Goal: Task Accomplishment & Management: Manage account settings

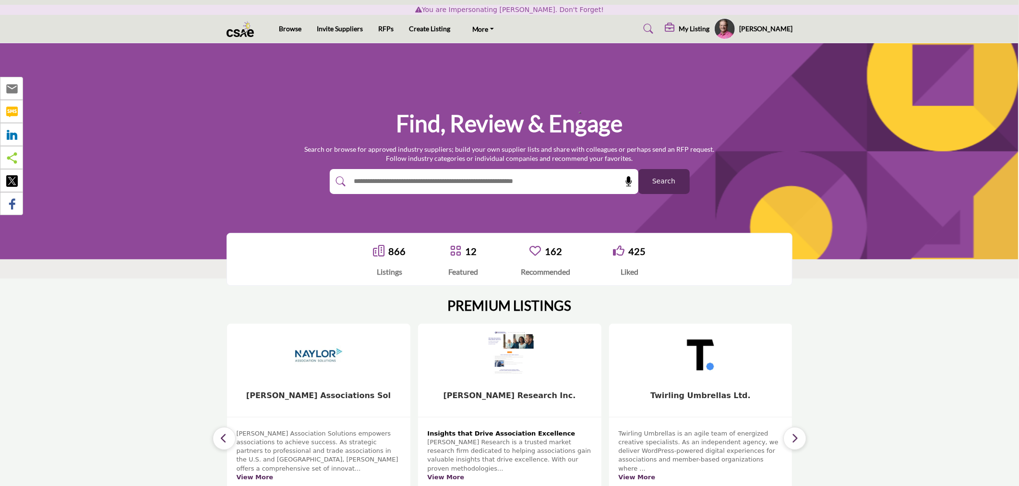
click at [676, 27] on icon at bounding box center [671, 28] width 12 height 10
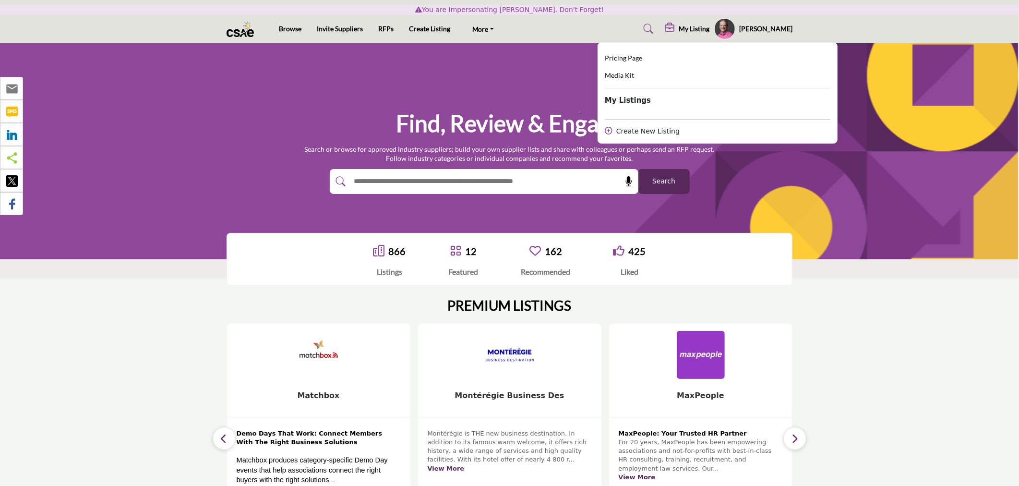
click at [899, 353] on section "PREMIUM LISTINGS 5 Follow View More 5 Follow 14 5" at bounding box center [509, 413] width 1019 height 271
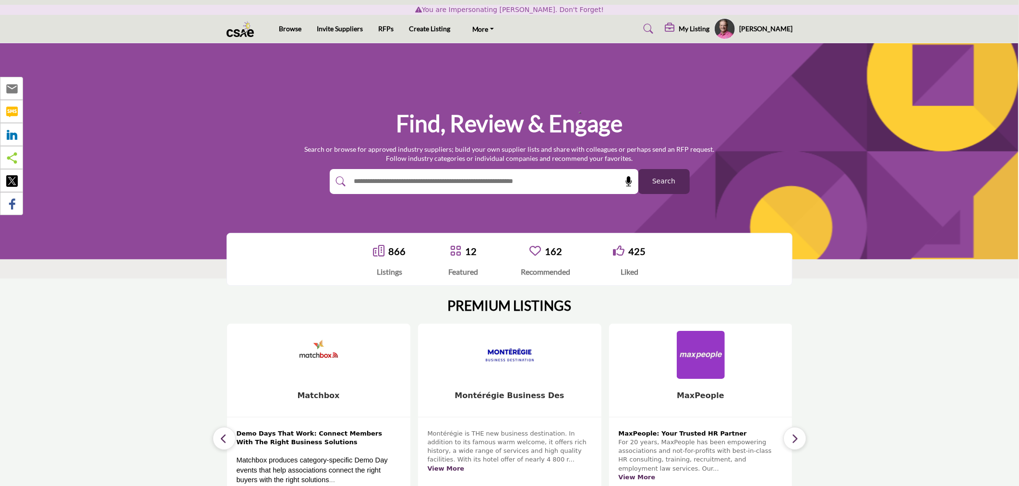
click at [447, 193] on div at bounding box center [474, 181] width 288 height 25
click at [457, 186] on input "text" at bounding box center [463, 181] width 229 height 14
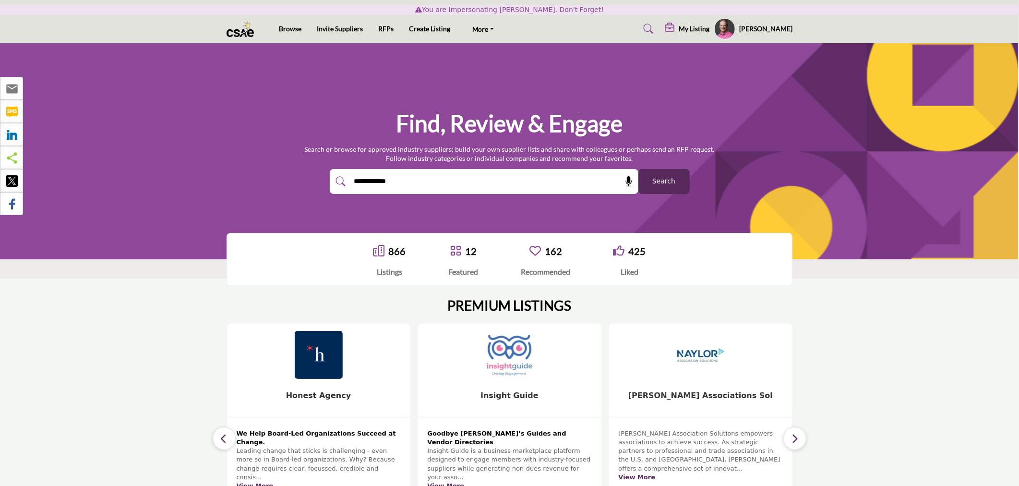
type input "**********"
click at [638, 169] on button "Search" at bounding box center [663, 181] width 51 height 25
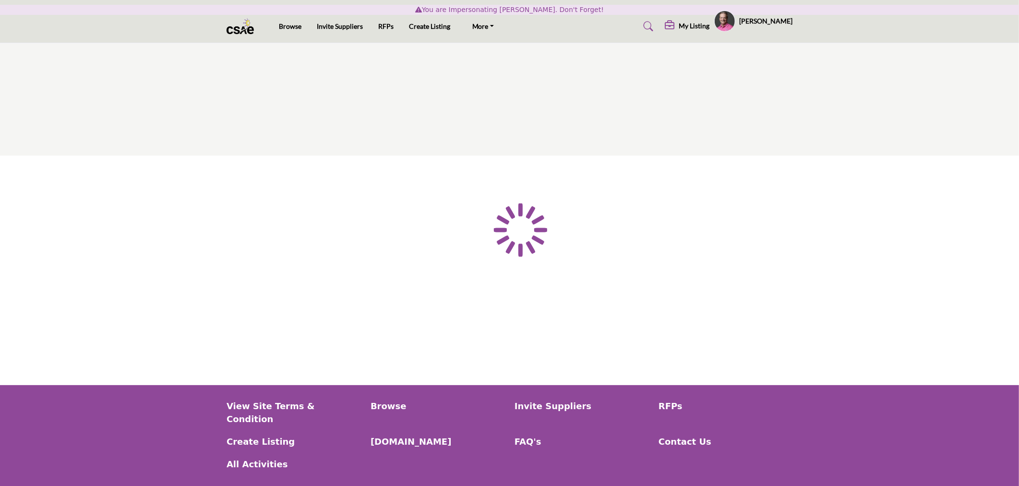
type input "**********"
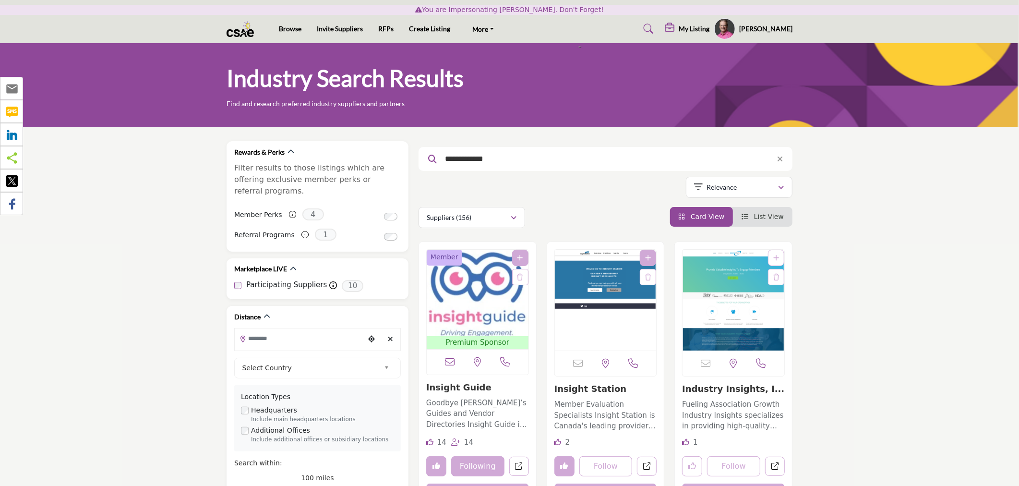
click at [478, 289] on img "Open Listing in new tab" at bounding box center [478, 293] width 102 height 86
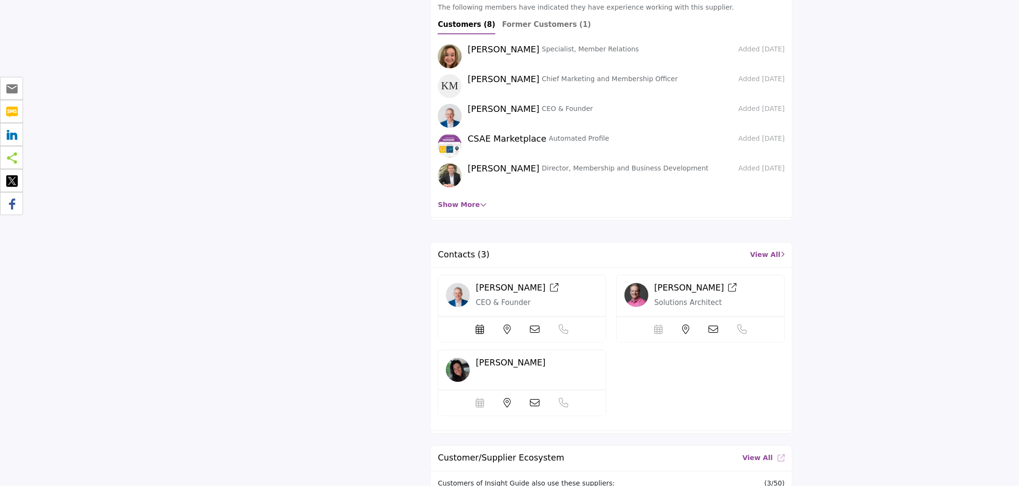
scroll to position [2080, 0]
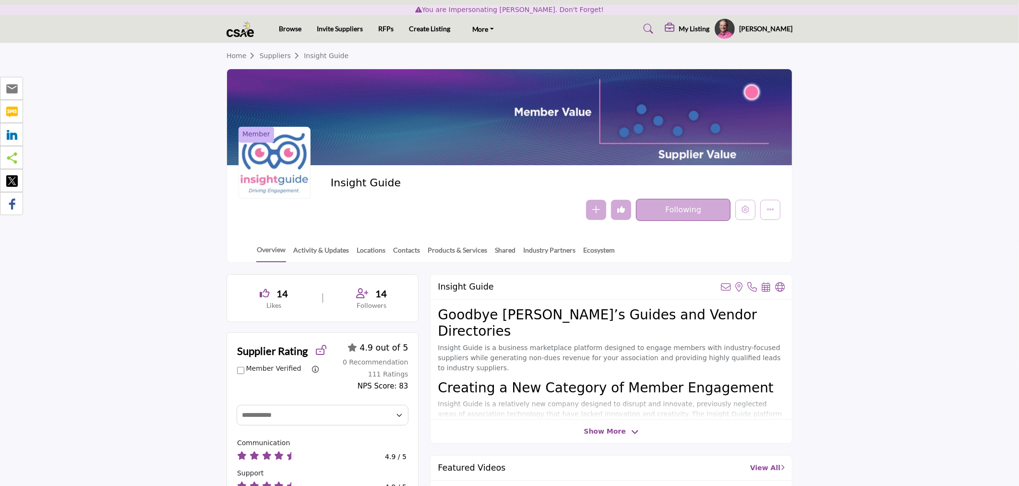
click at [702, 24] on h5 "My Listing" at bounding box center [694, 28] width 31 height 9
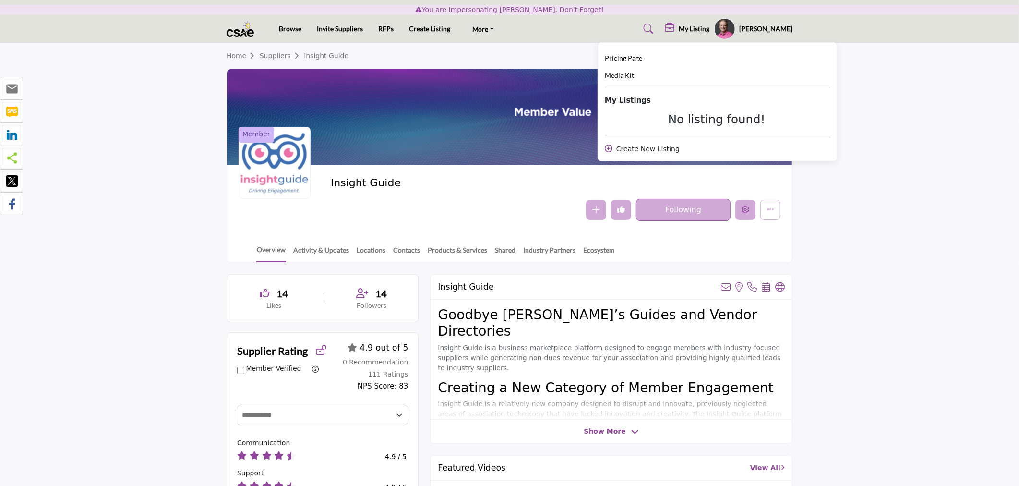
click at [746, 207] on icon "Edit company" at bounding box center [746, 209] width 8 height 8
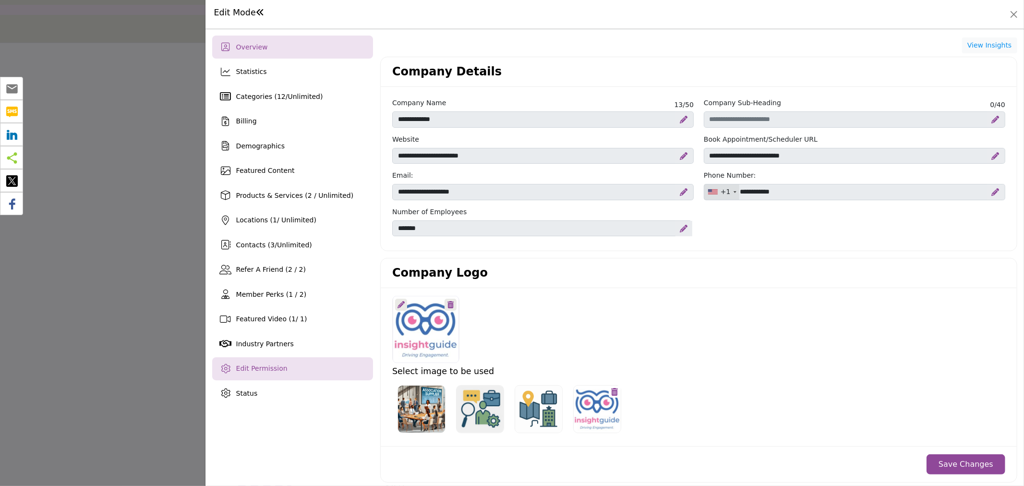
click at [247, 370] on span "Edit Permission" at bounding box center [261, 368] width 51 height 8
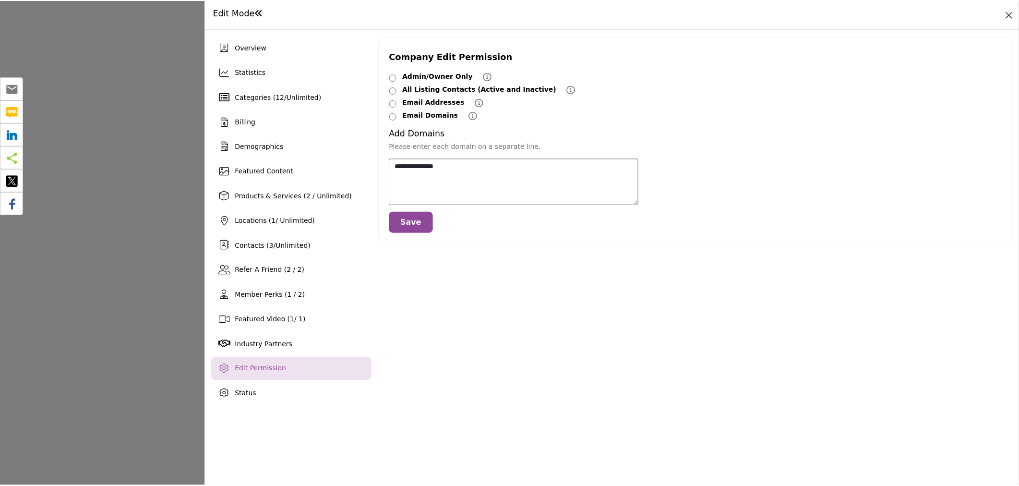
scroll to position [2413, 0]
click at [1016, 10] on button "Close" at bounding box center [1013, 14] width 13 height 13
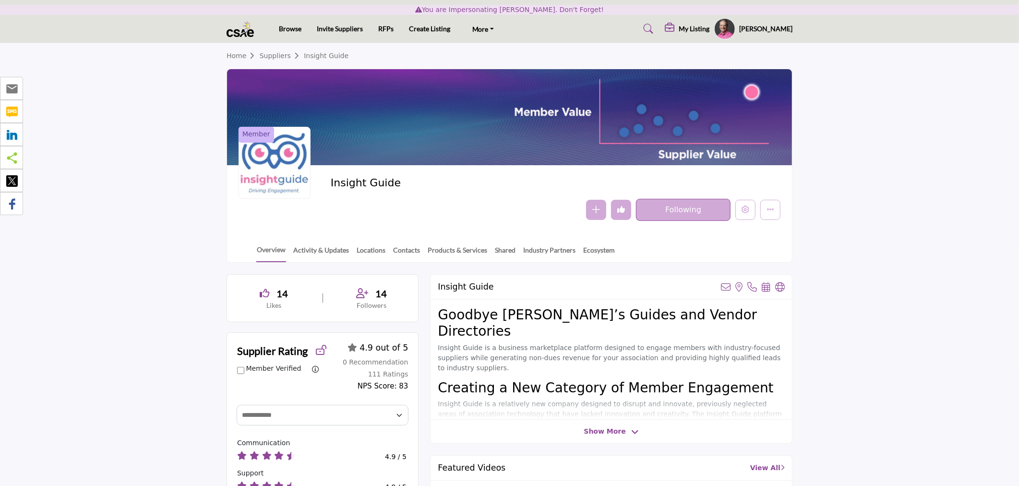
click at [676, 28] on icon at bounding box center [671, 28] width 12 height 10
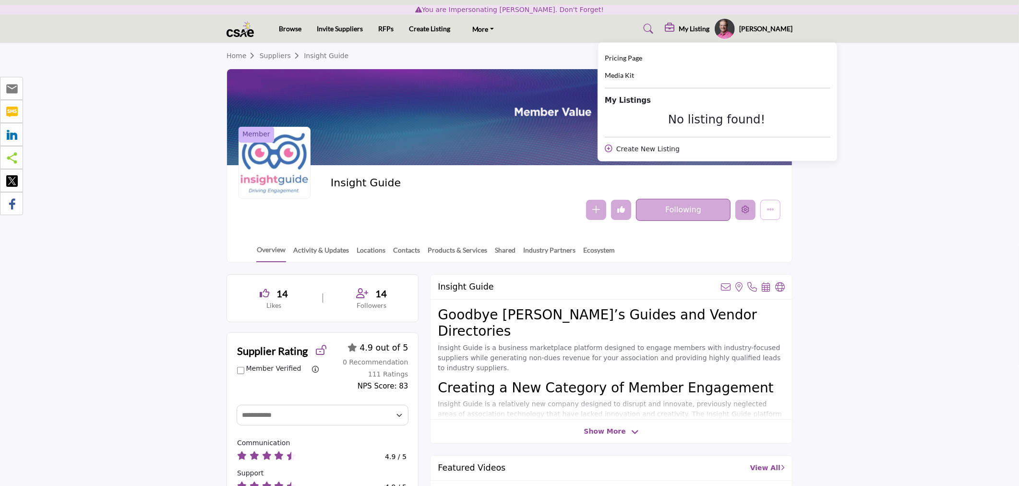
click at [747, 204] on button "Edit company" at bounding box center [745, 210] width 20 height 20
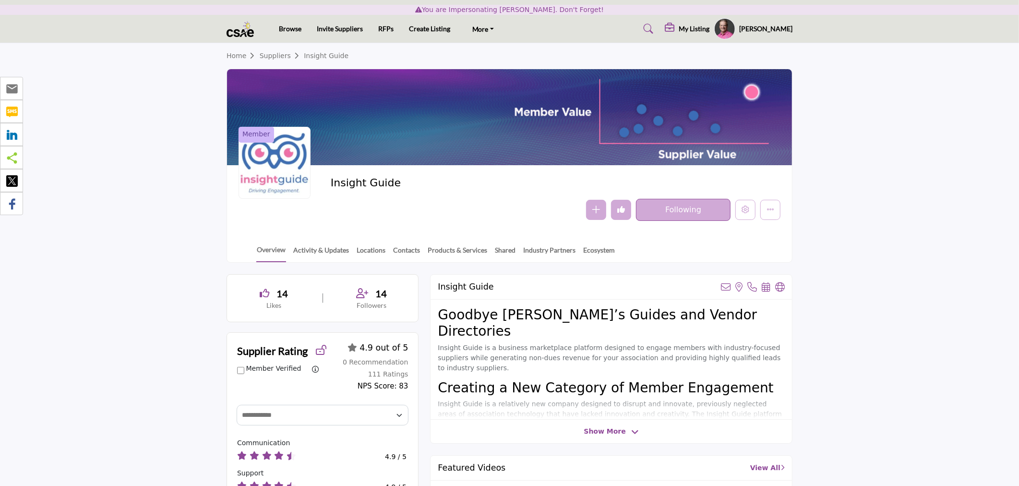
click at [767, 23] on div "Jeff Baker Stop Impersonating My Profile My Interests My Lists My Suppliers My …" at bounding box center [753, 28] width 78 height 21
click at [703, 30] on h5 "My Listing" at bounding box center [694, 28] width 31 height 9
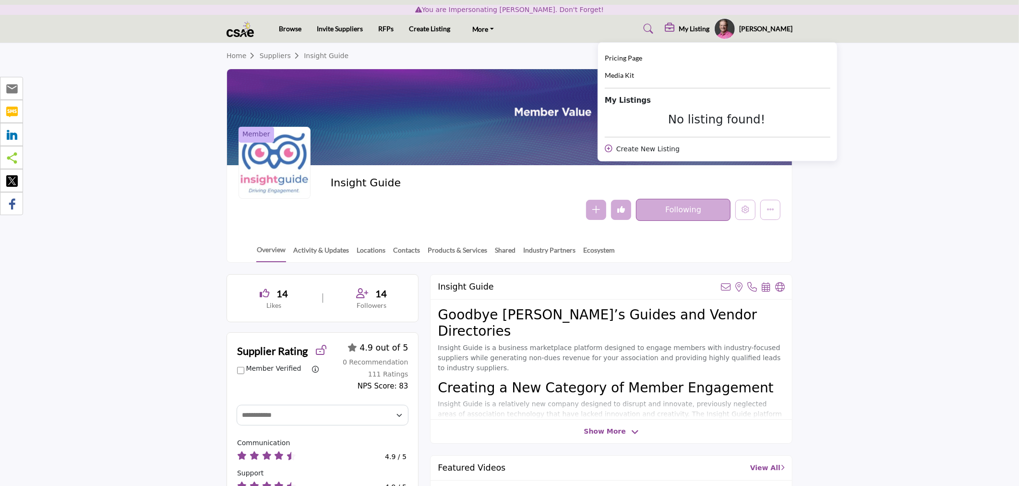
click at [975, 234] on section "Home Suppliers Insight Guide Member Insight Guide Follow Following Message Reco…" at bounding box center [509, 152] width 1019 height 219
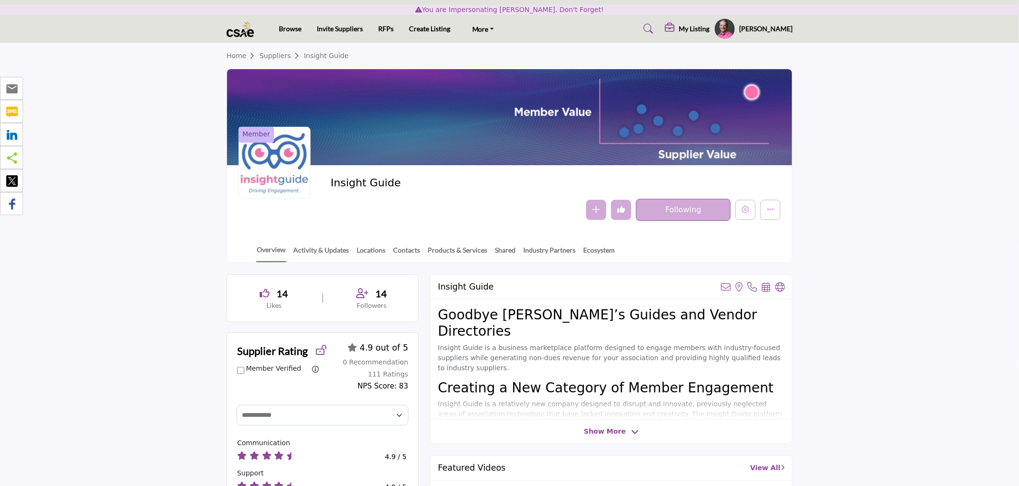
click at [912, 171] on section "Home Suppliers Insight Guide Member Insight Guide Follow Following Message Reco…" at bounding box center [509, 152] width 1019 height 219
click at [706, 31] on h5 "My Listing" at bounding box center [694, 28] width 31 height 9
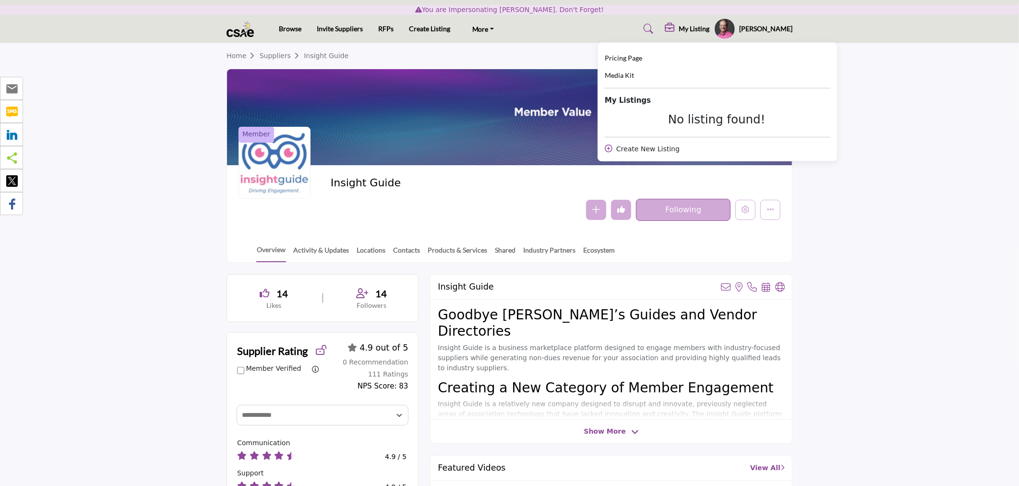
click at [773, 29] on h5 "[PERSON_NAME]" at bounding box center [765, 29] width 53 height 10
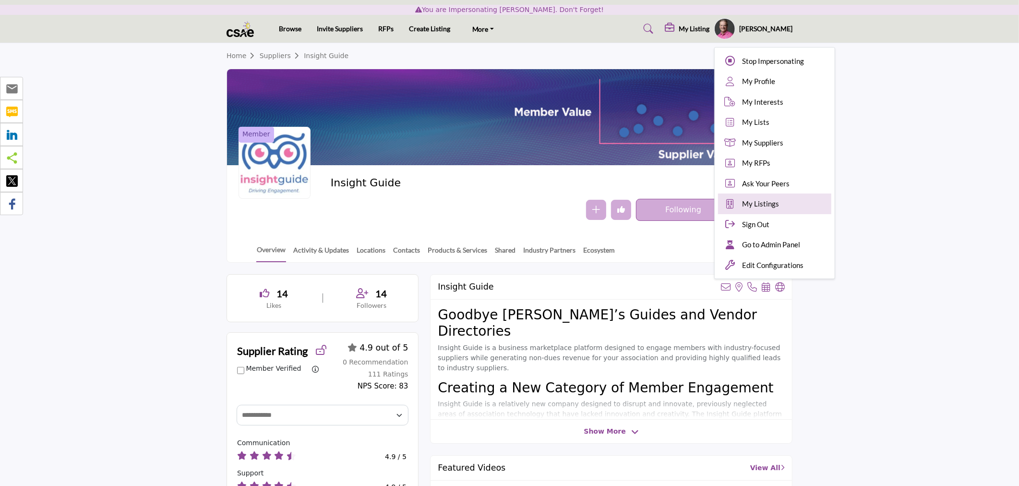
click at [774, 202] on span "My Listings" at bounding box center [760, 203] width 37 height 11
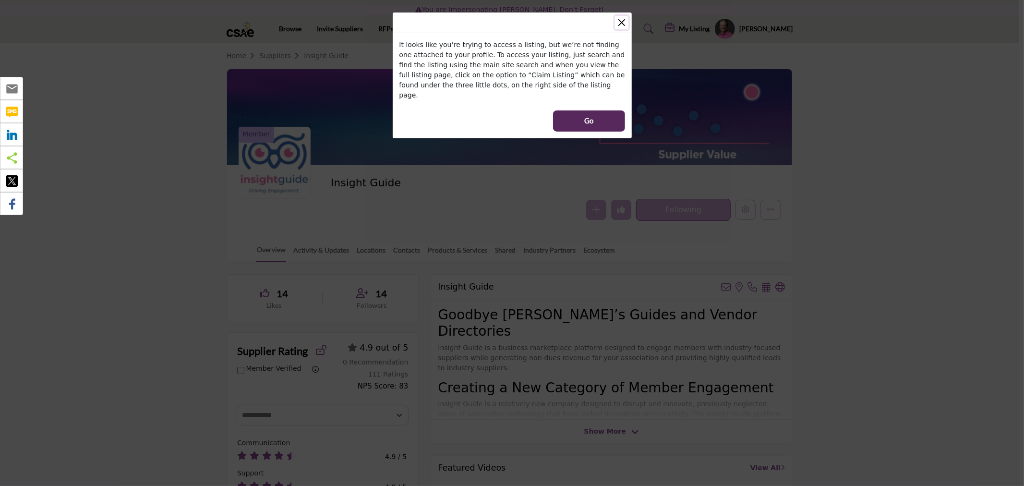
click at [621, 22] on button "Close" at bounding box center [621, 22] width 13 height 13
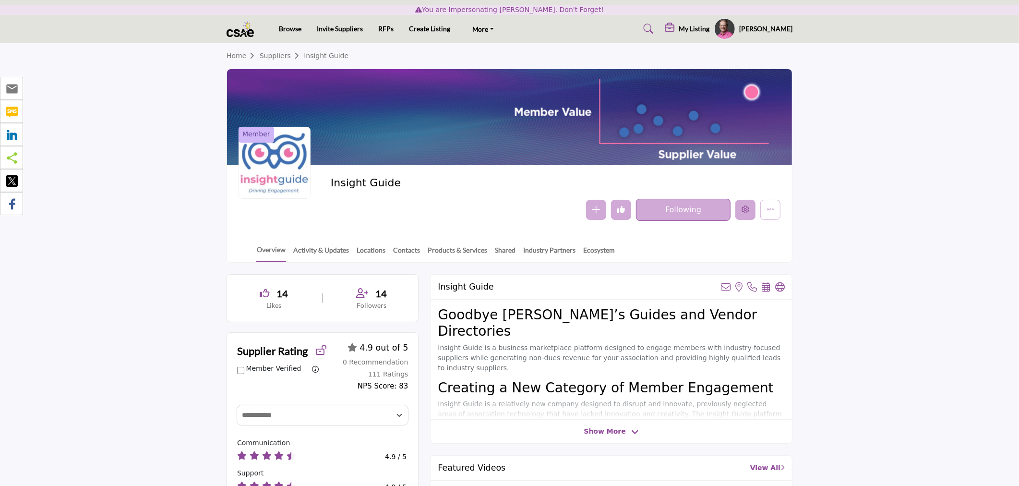
click at [747, 213] on icon "Edit company" at bounding box center [746, 209] width 8 height 8
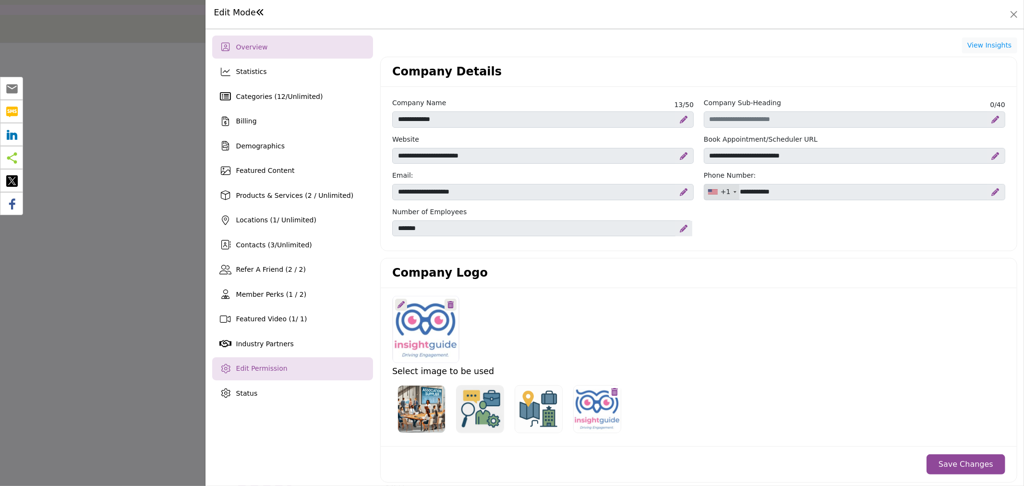
click at [266, 369] on span "Edit Permission" at bounding box center [261, 368] width 51 height 8
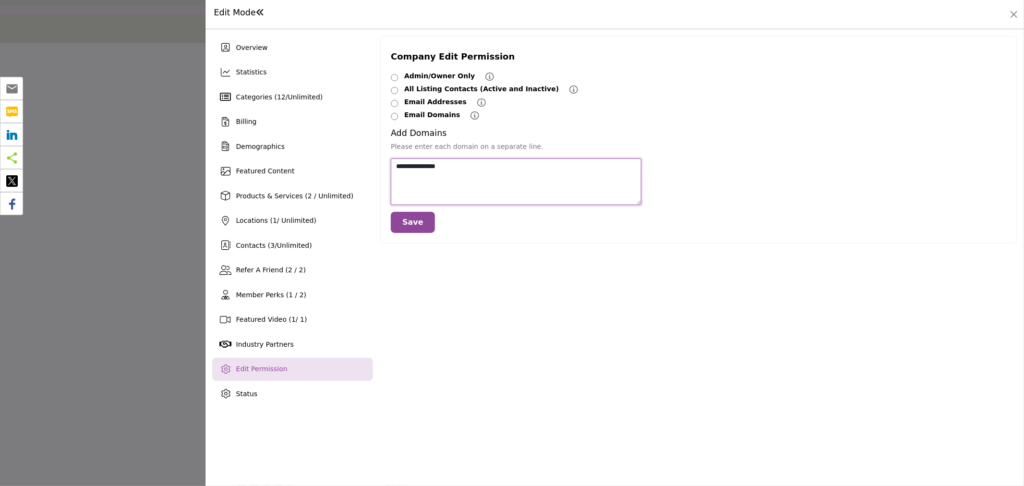
click at [479, 175] on textarea "**********" at bounding box center [516, 181] width 251 height 47
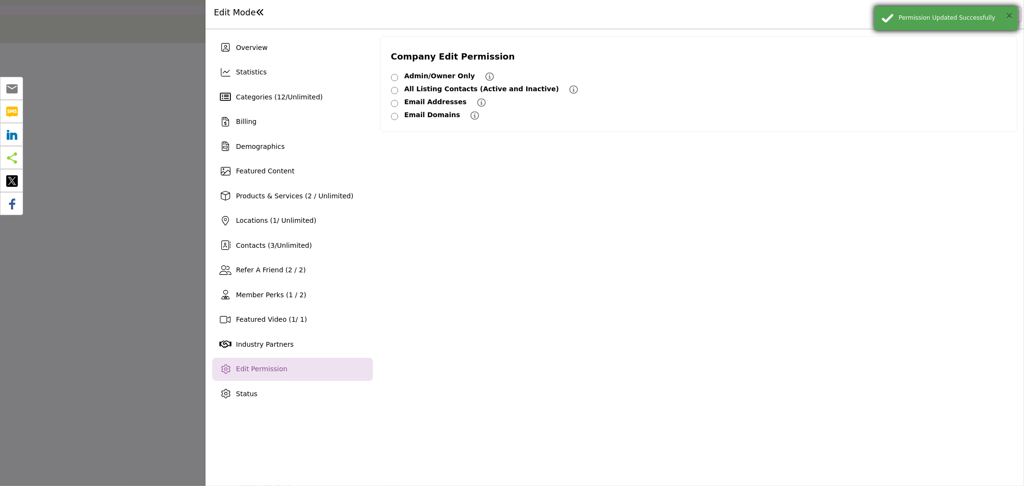
click at [1007, 15] on button "×" at bounding box center [1009, 16] width 8 height 10
click at [1012, 13] on button "Close" at bounding box center [1013, 14] width 13 height 13
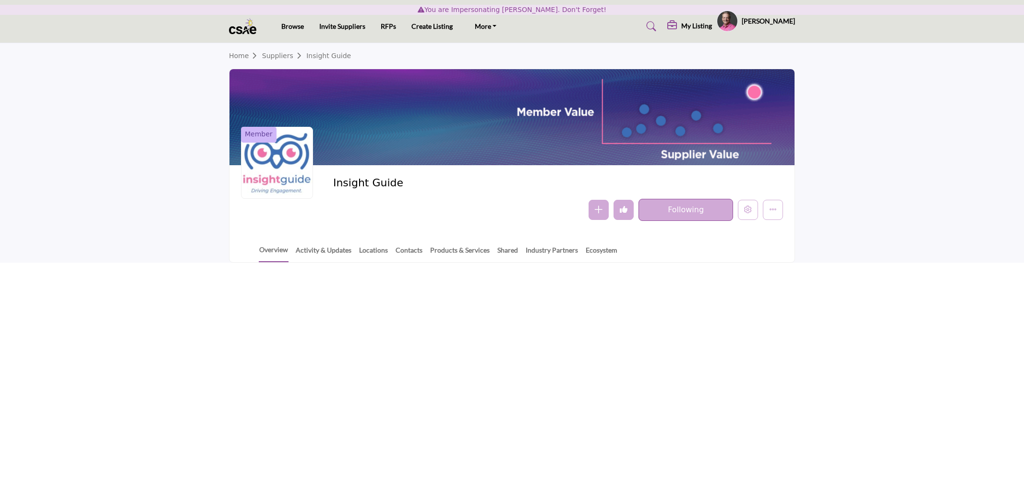
drag, startPoint x: 0, startPoint y: 0, endPoint x: 711, endPoint y: 26, distance: 711.4
click at [711, 26] on h5 "My Listing" at bounding box center [696, 26] width 31 height 9
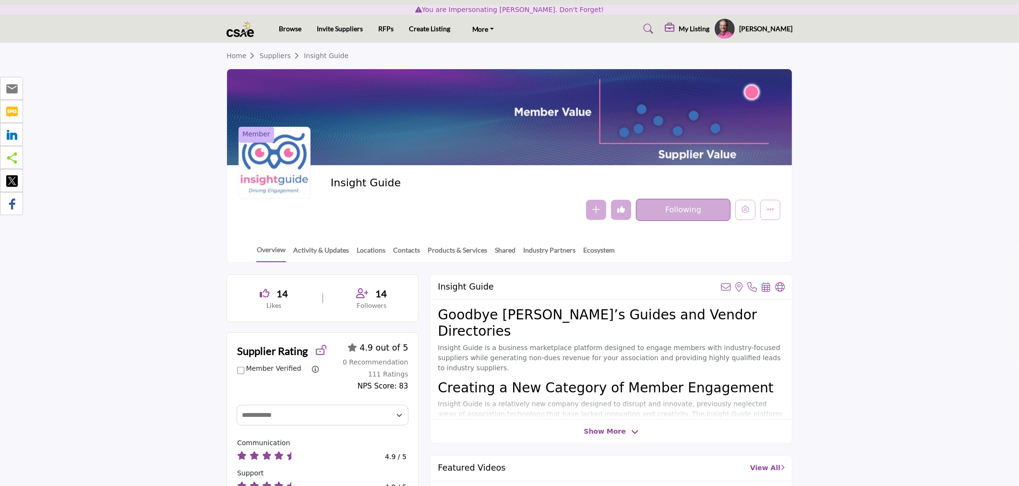
click at [704, 31] on h5 "My Listing" at bounding box center [694, 28] width 31 height 9
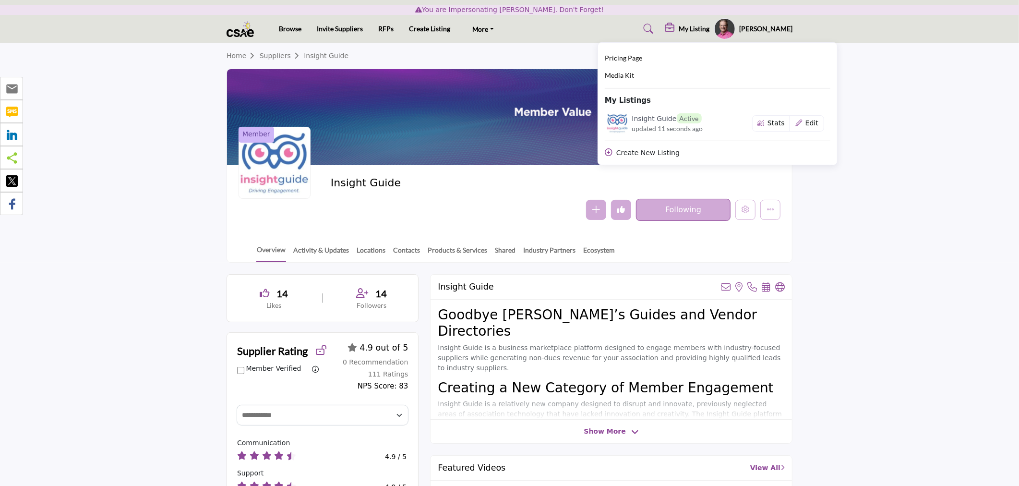
click at [842, 253] on section "Home Suppliers Insight Guide Member Insight Guide Follow Following Message Reco…" at bounding box center [509, 152] width 1019 height 219
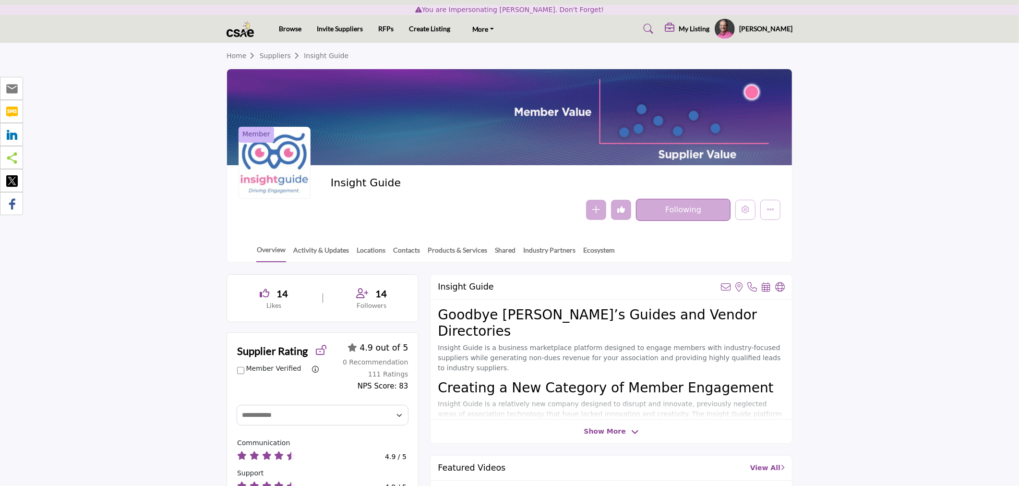
click at [782, 31] on h5 "[PERSON_NAME]" at bounding box center [765, 29] width 53 height 10
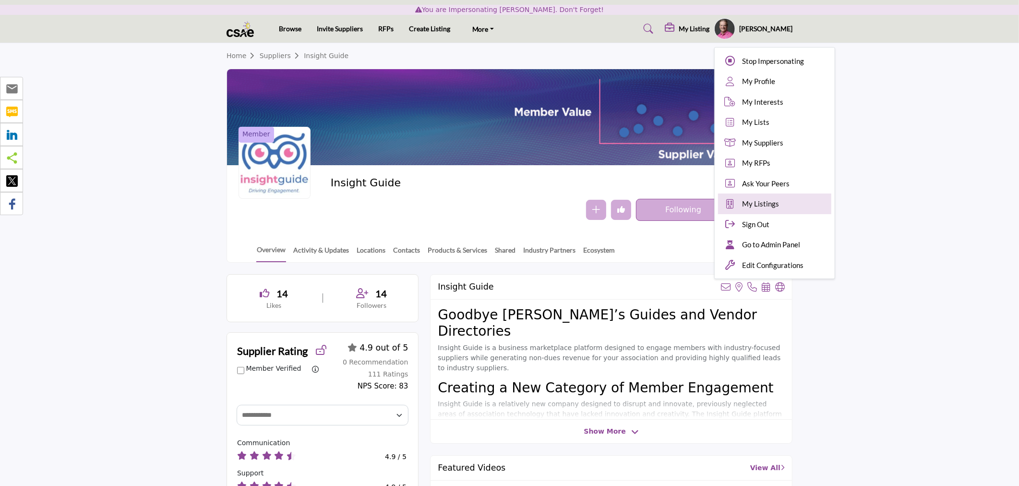
click at [779, 202] on span "My Listings" at bounding box center [760, 203] width 37 height 11
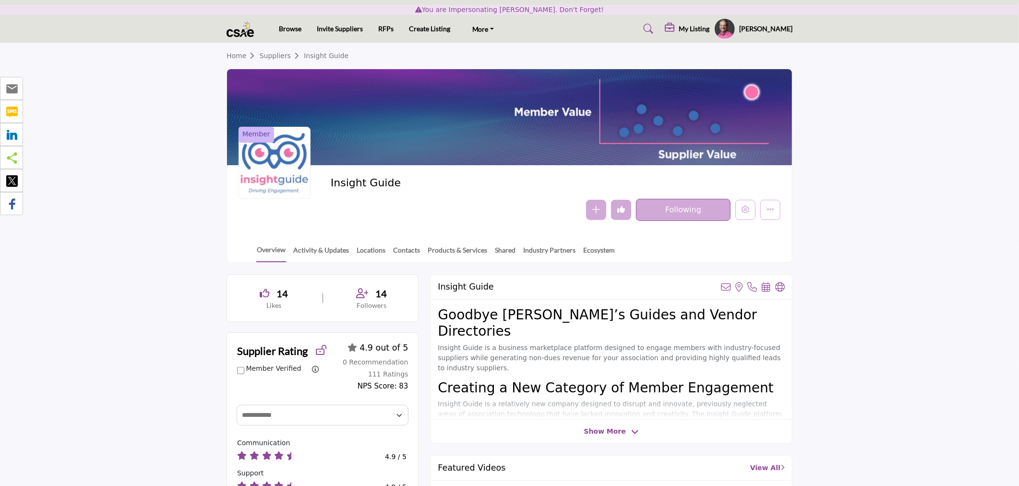
click at [654, 29] on icon at bounding box center [649, 29] width 10 height 10
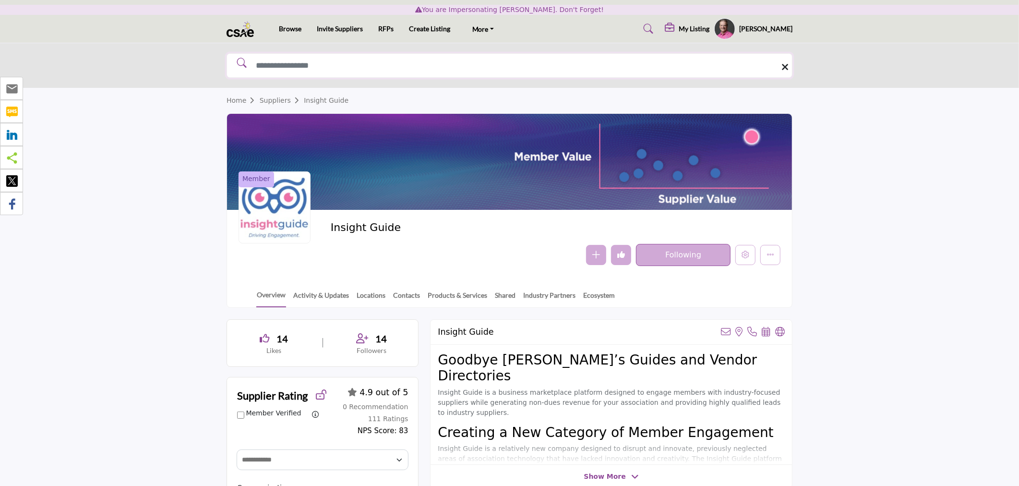
click at [305, 64] on input "Search Solutions" at bounding box center [510, 65] width 566 height 24
type input "*********"
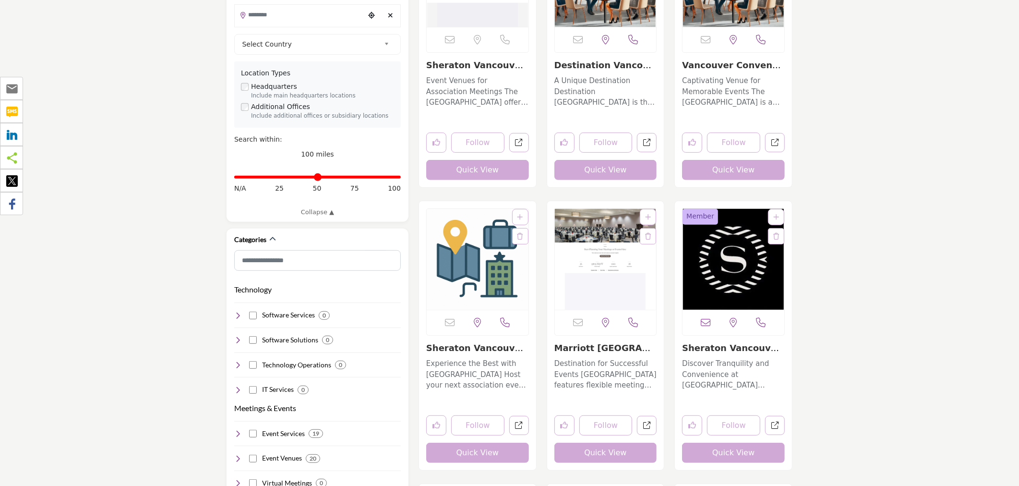
scroll to position [266, 0]
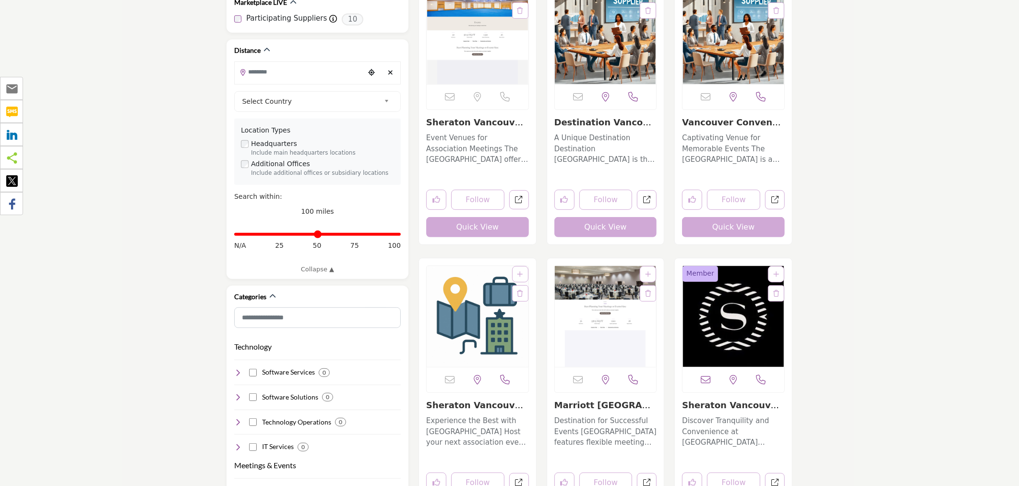
click at [744, 60] on img "Open Listing in new tab" at bounding box center [734, 33] width 102 height 101
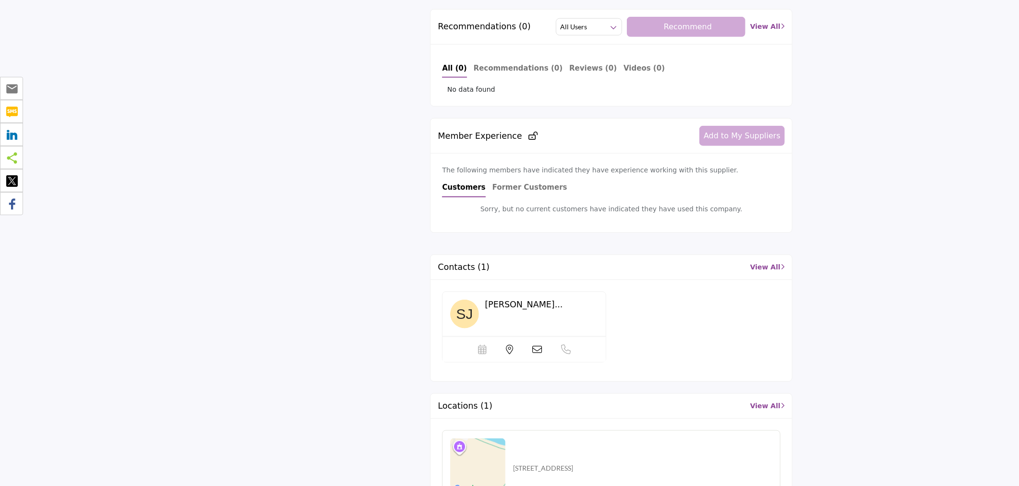
scroll to position [800, 0]
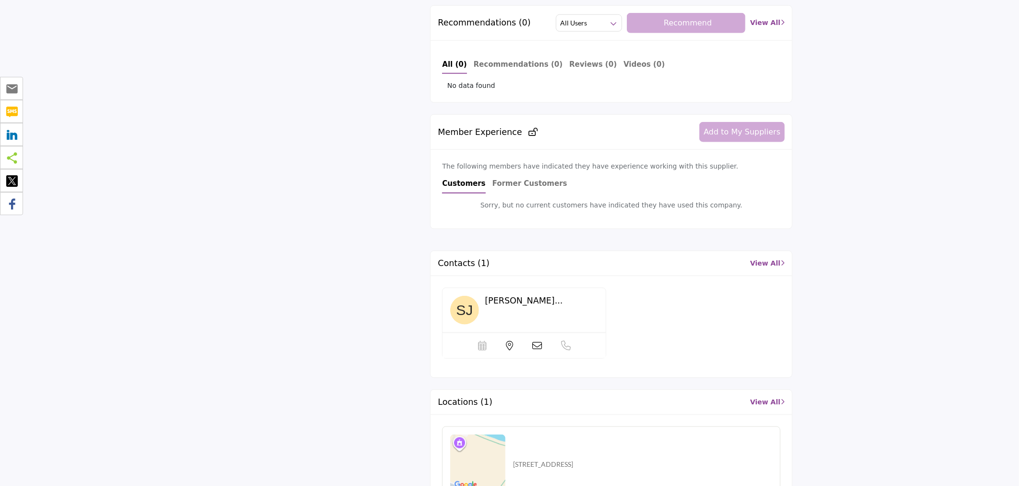
click at [768, 261] on link "View All" at bounding box center [767, 263] width 35 height 10
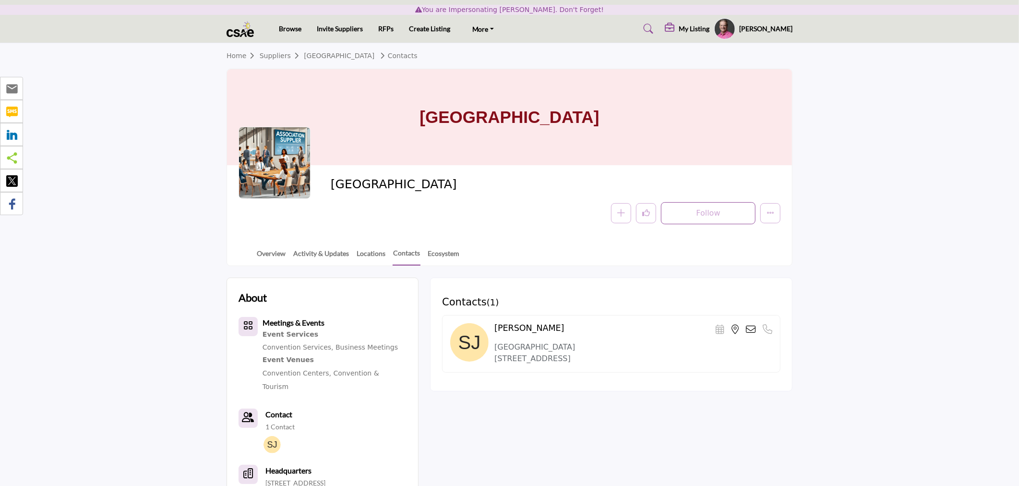
scroll to position [107, 0]
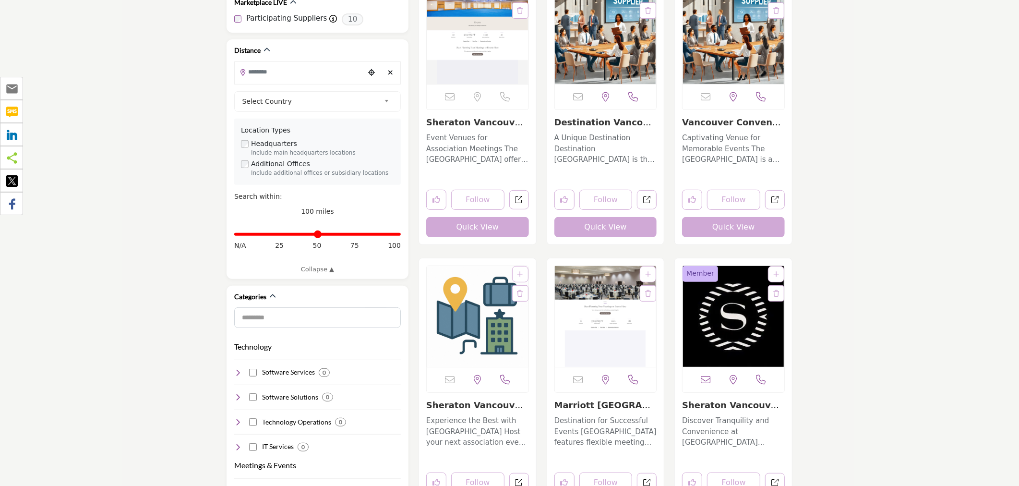
scroll to position [533, 0]
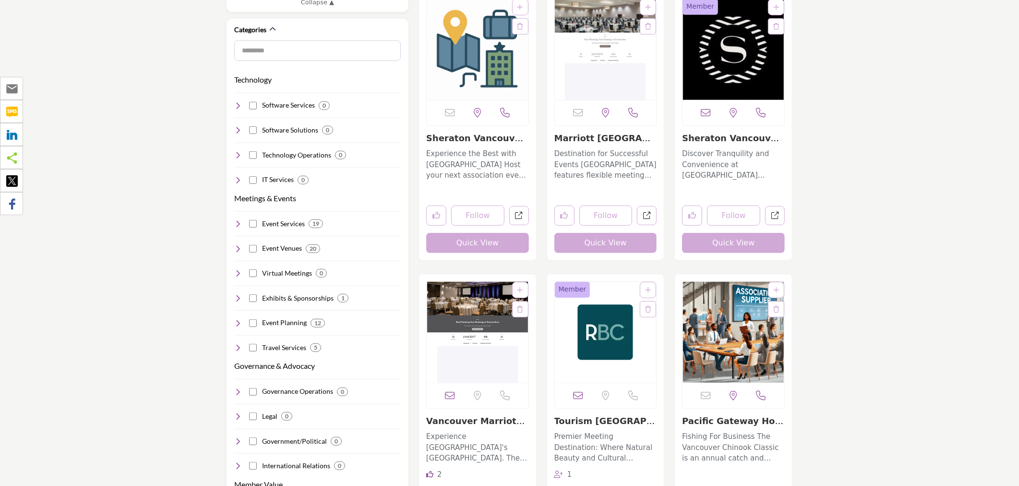
click at [476, 320] on img "Open Listing in new tab" at bounding box center [478, 332] width 102 height 101
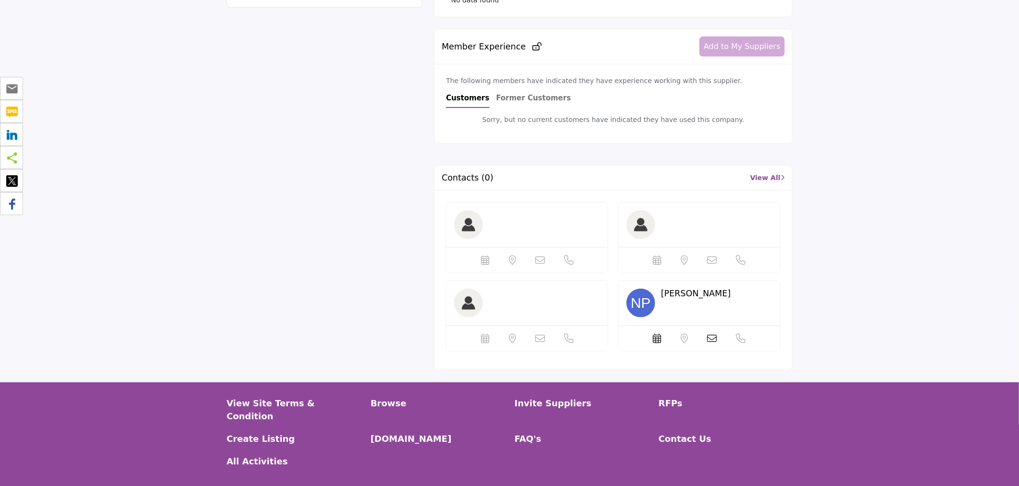
scroll to position [533, 0]
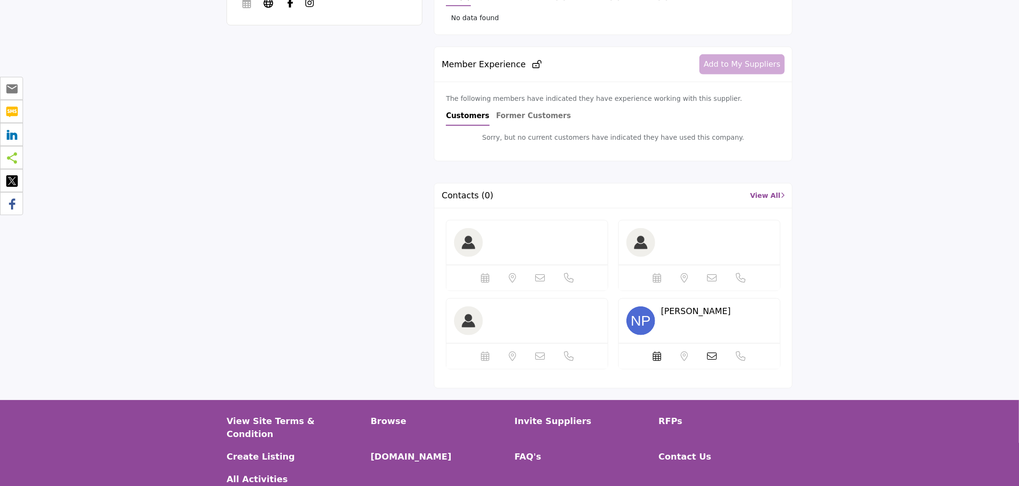
click at [755, 192] on link "View All" at bounding box center [767, 196] width 35 height 10
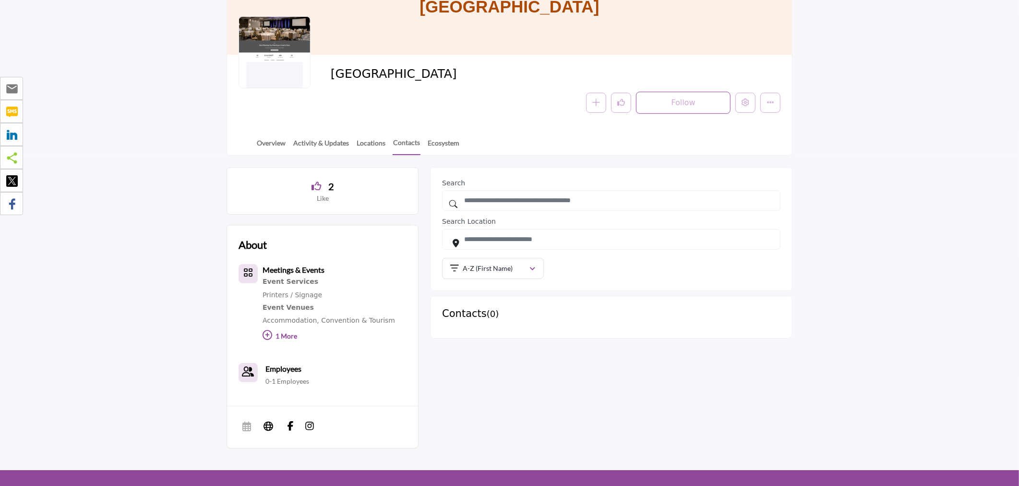
scroll to position [109, 0]
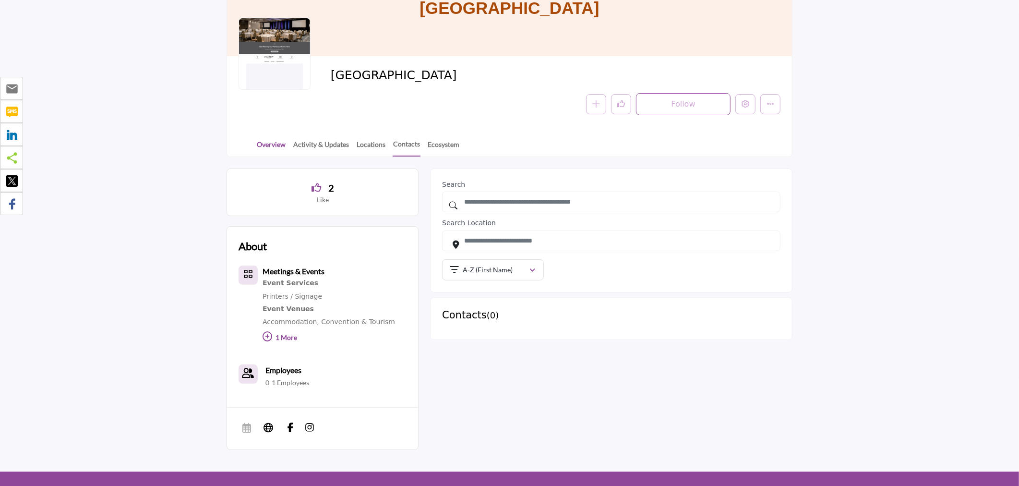
click at [271, 141] on link "Overview" at bounding box center [271, 147] width 30 height 17
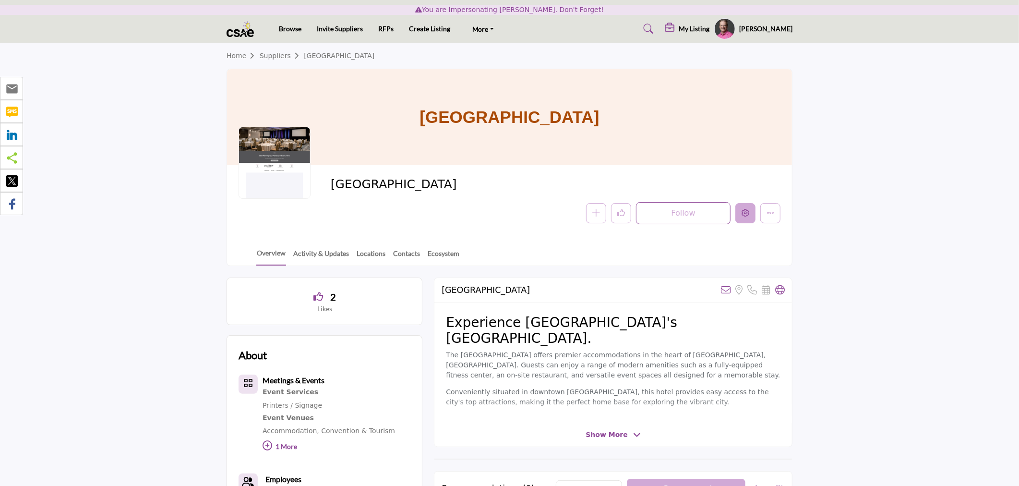
click at [748, 215] on icon "Edit company" at bounding box center [746, 213] width 8 height 8
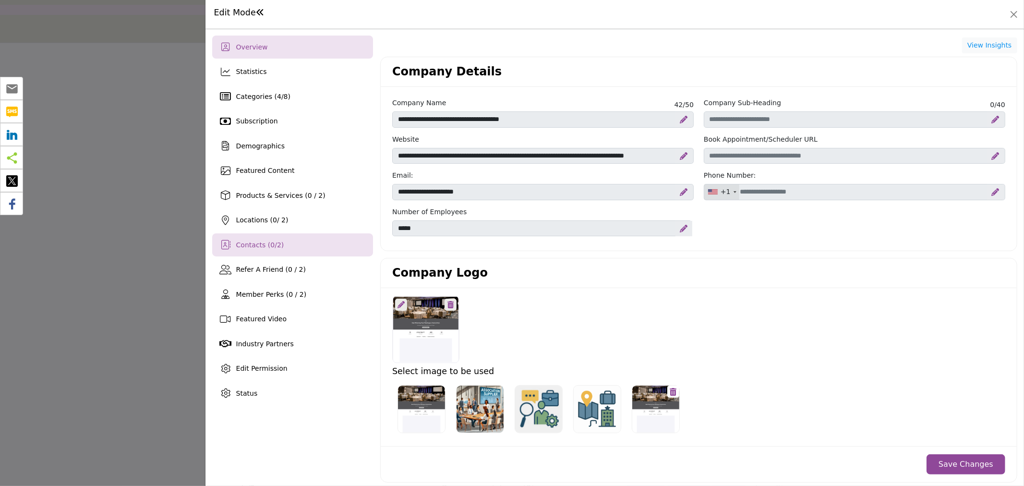
click at [270, 236] on div "Contacts ( 0 / 2 )" at bounding box center [292, 244] width 161 height 23
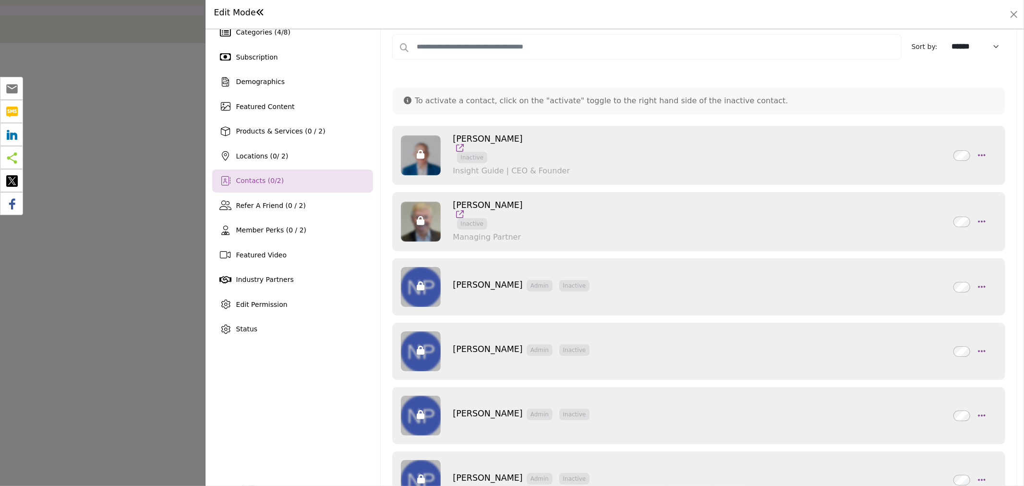
scroll to position [107, 0]
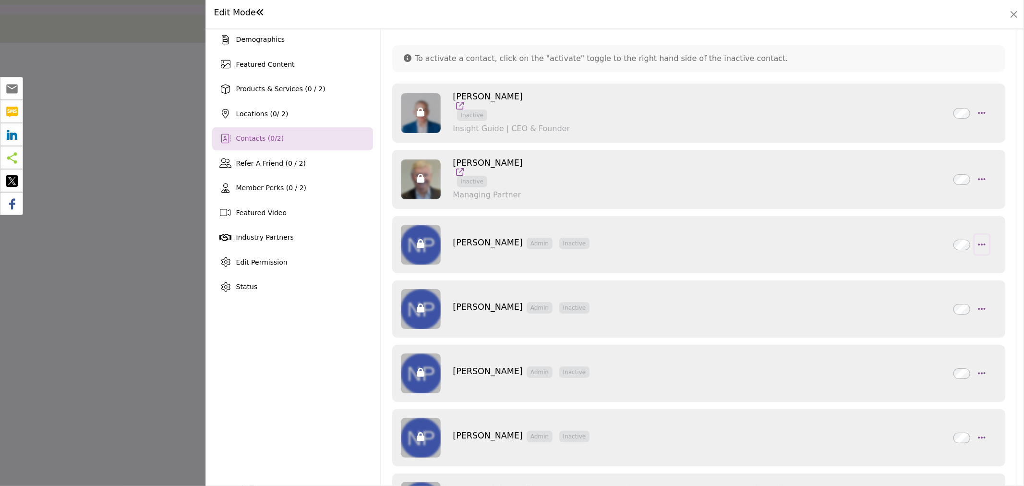
click at [978, 245] on icon "button" at bounding box center [982, 244] width 8 height 9
click at [928, 289] on link "Delete" at bounding box center [937, 290] width 93 height 17
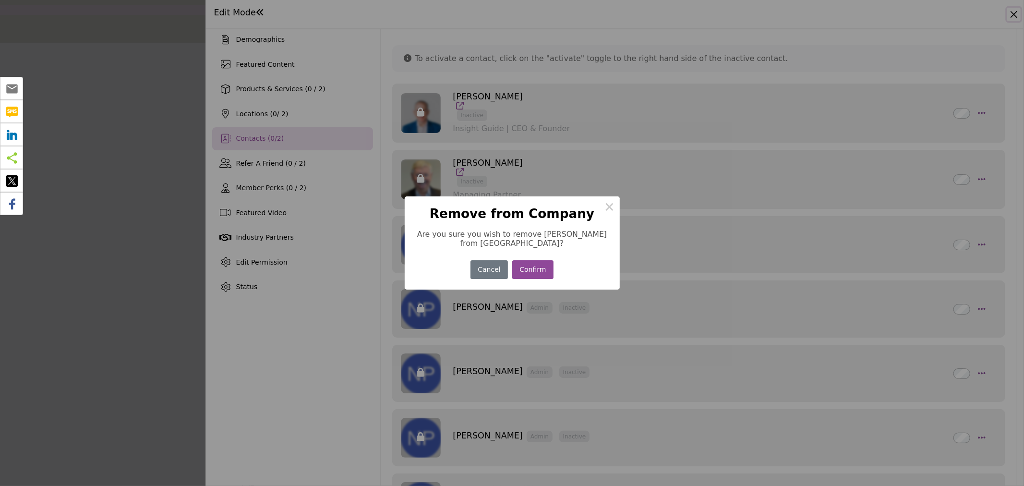
click at [540, 274] on button "Confirm" at bounding box center [532, 269] width 41 height 19
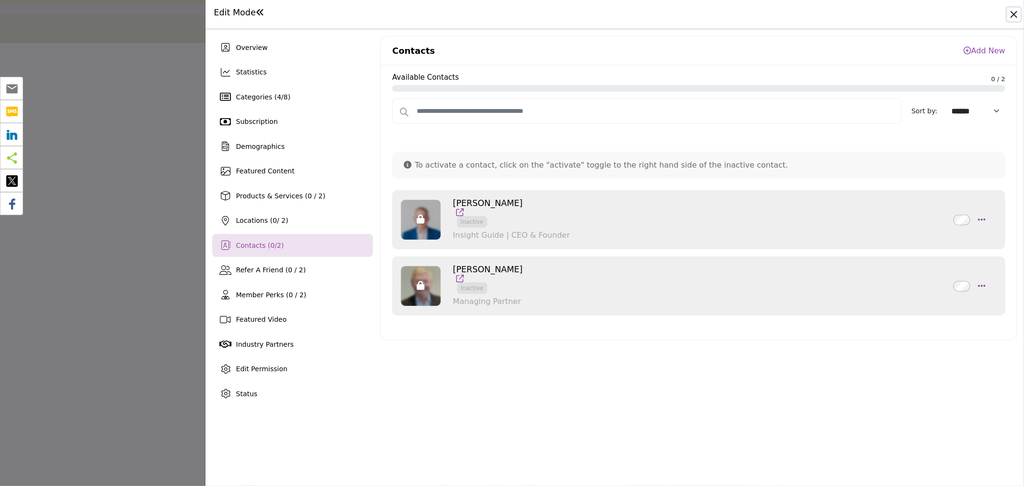
click at [1016, 12] on button "Close" at bounding box center [1013, 14] width 13 height 13
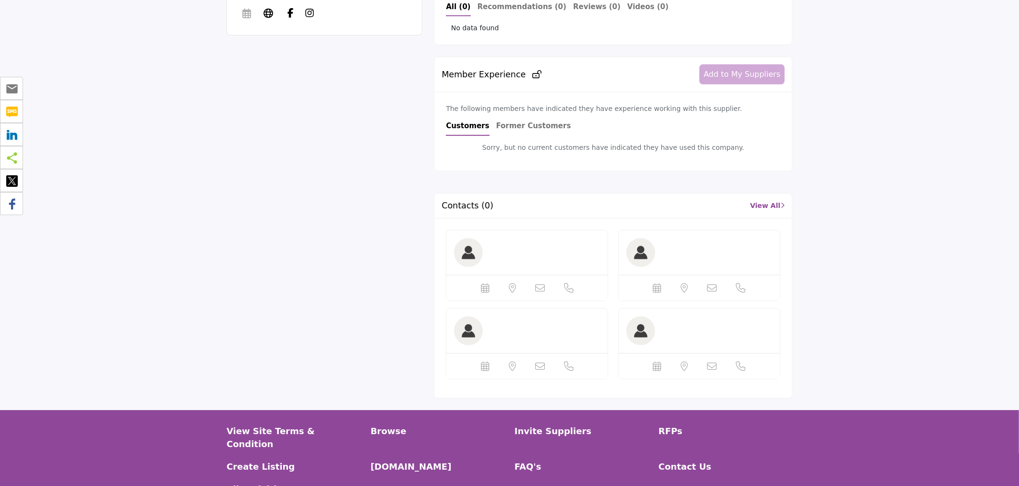
scroll to position [469, 0]
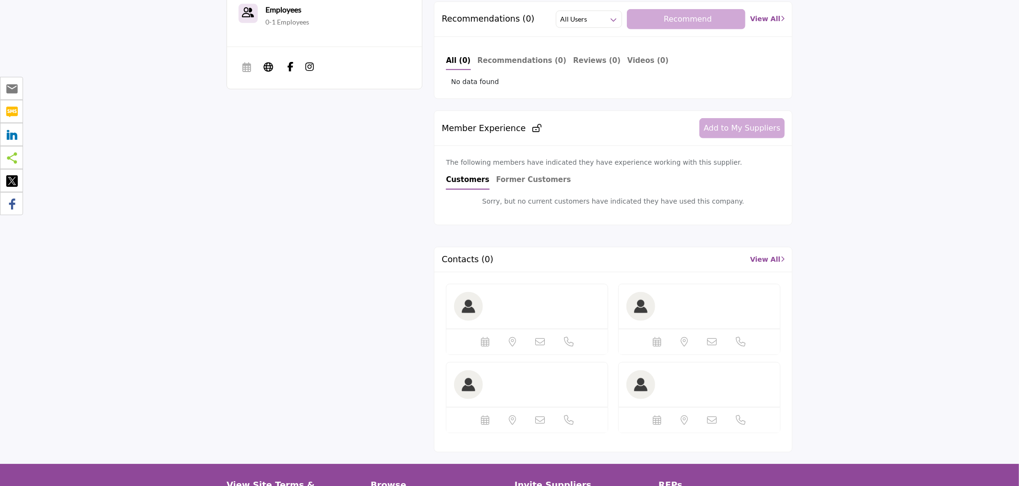
click at [766, 258] on link "View All" at bounding box center [767, 259] width 35 height 10
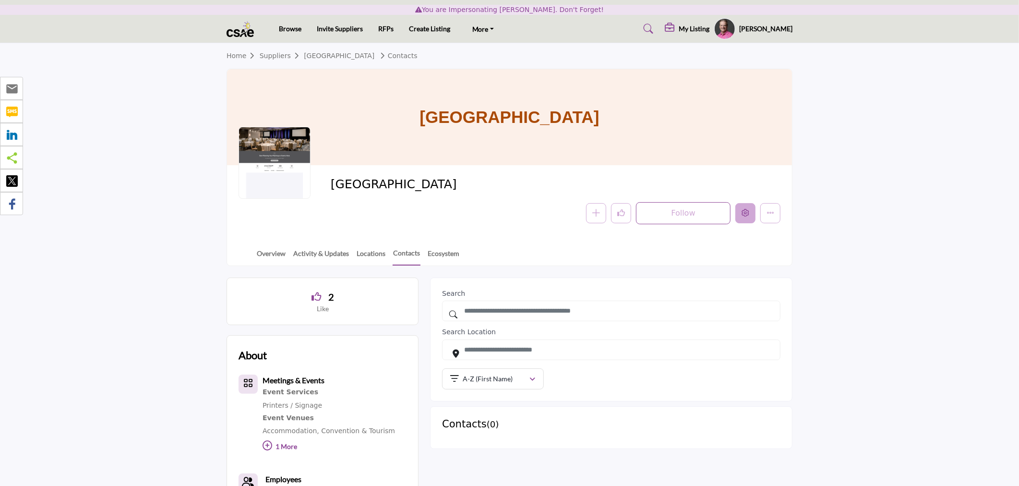
click at [754, 216] on button "Edit company" at bounding box center [745, 213] width 20 height 20
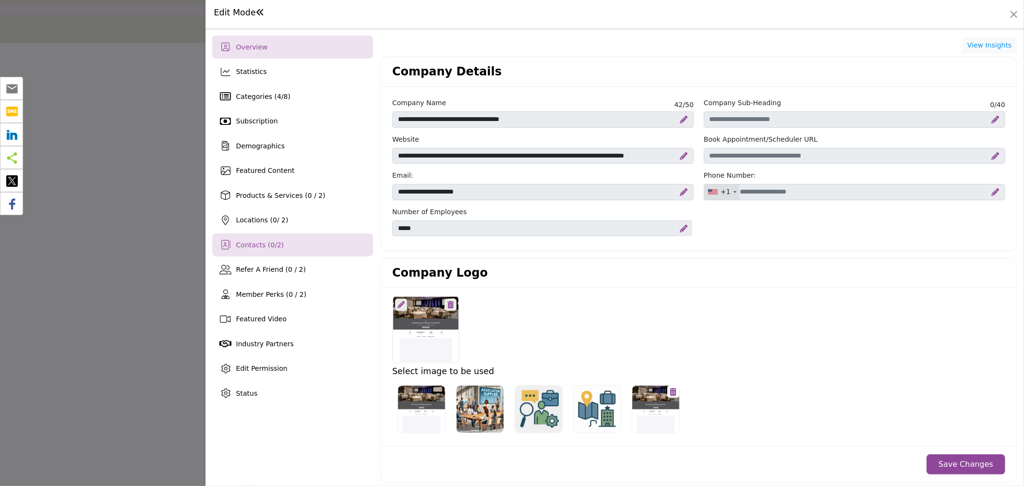
click at [277, 241] on span "2" at bounding box center [279, 245] width 4 height 8
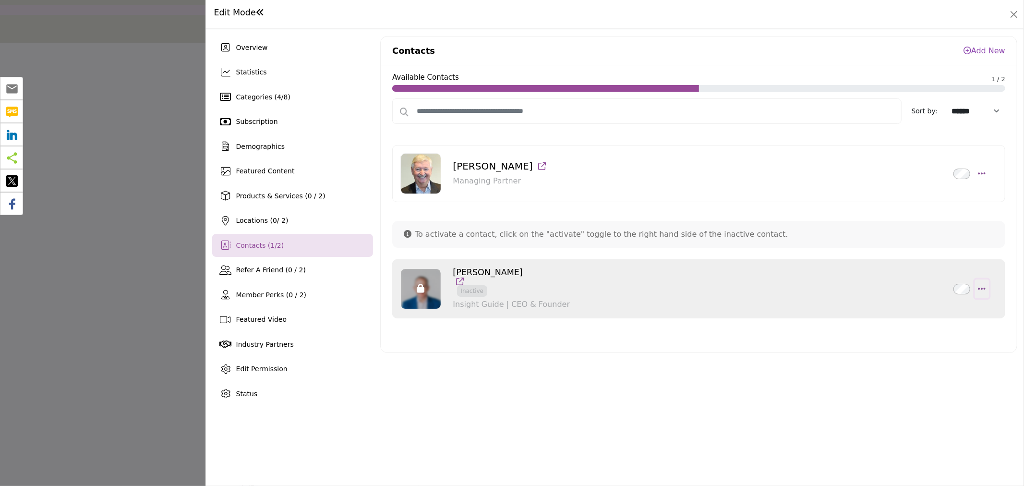
click at [978, 285] on icon "button" at bounding box center [982, 288] width 8 height 9
click at [932, 330] on link "Delete" at bounding box center [937, 334] width 93 height 17
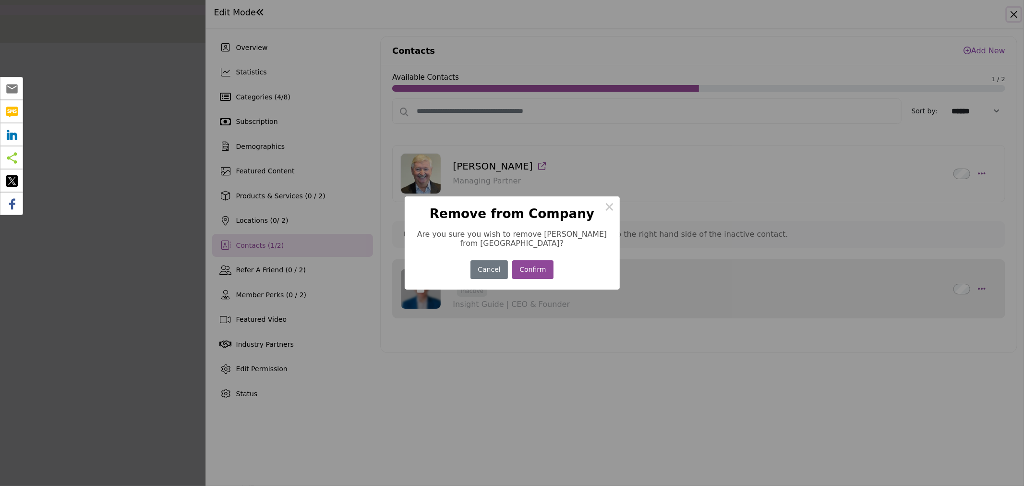
click at [525, 264] on button "Confirm" at bounding box center [532, 269] width 41 height 19
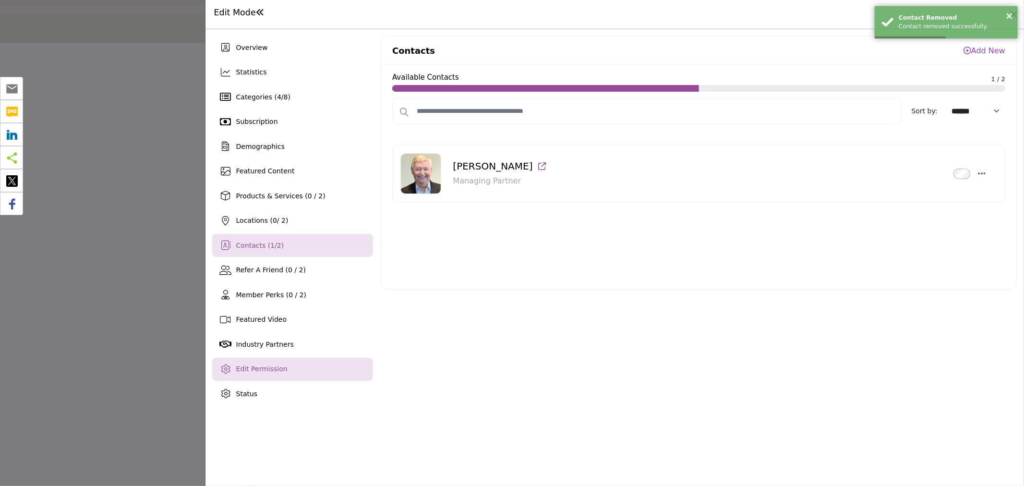
click at [270, 366] on span "Edit Permission" at bounding box center [261, 369] width 51 height 8
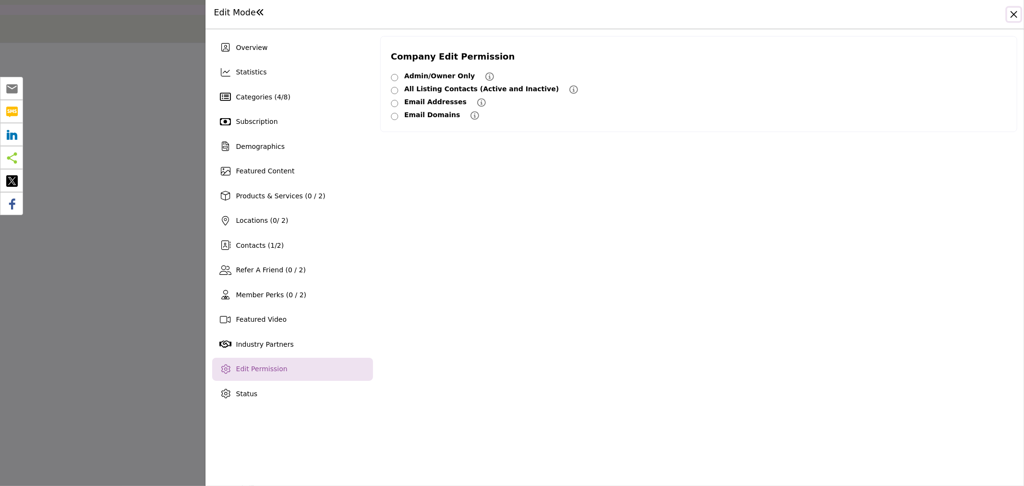
click at [1014, 12] on button "Close" at bounding box center [1013, 14] width 13 height 13
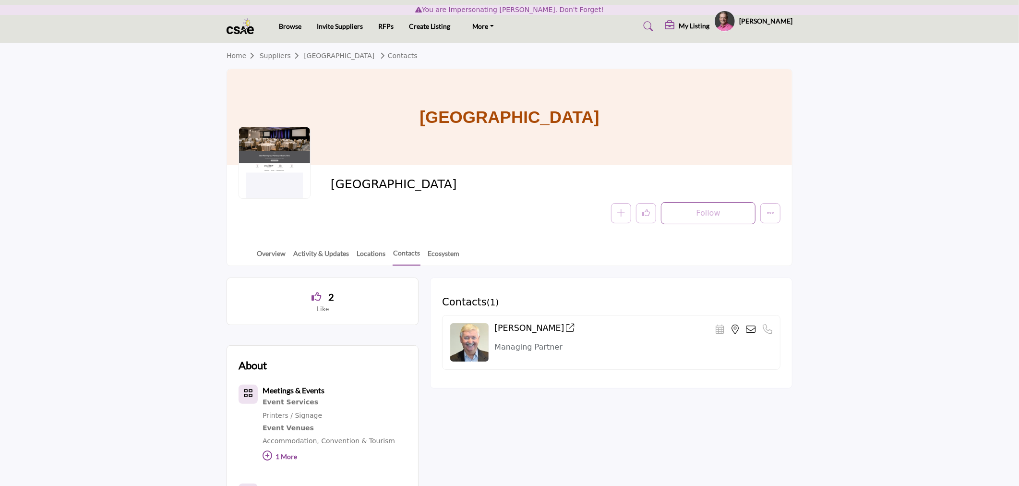
click at [0, 0] on div at bounding box center [0, 0] width 0 height 0
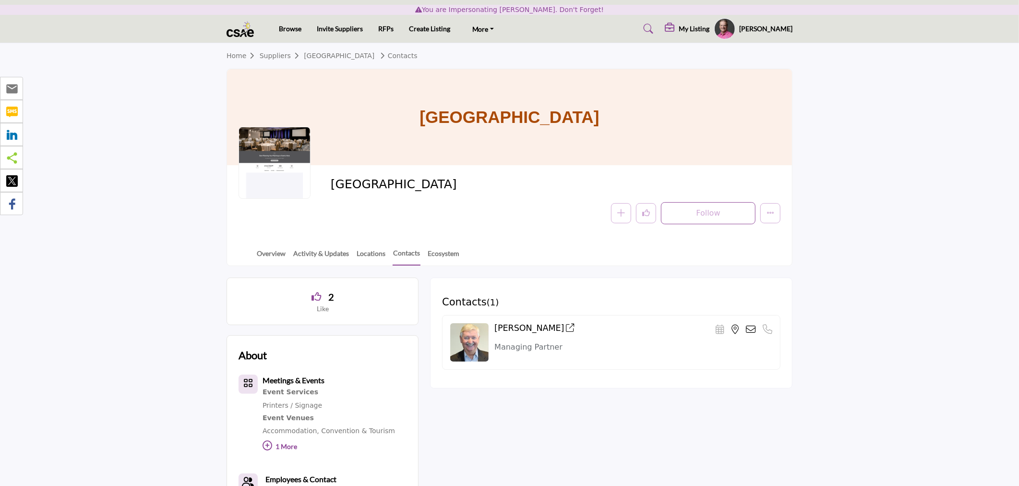
click at [270, 252] on link "Overview" at bounding box center [271, 256] width 30 height 17
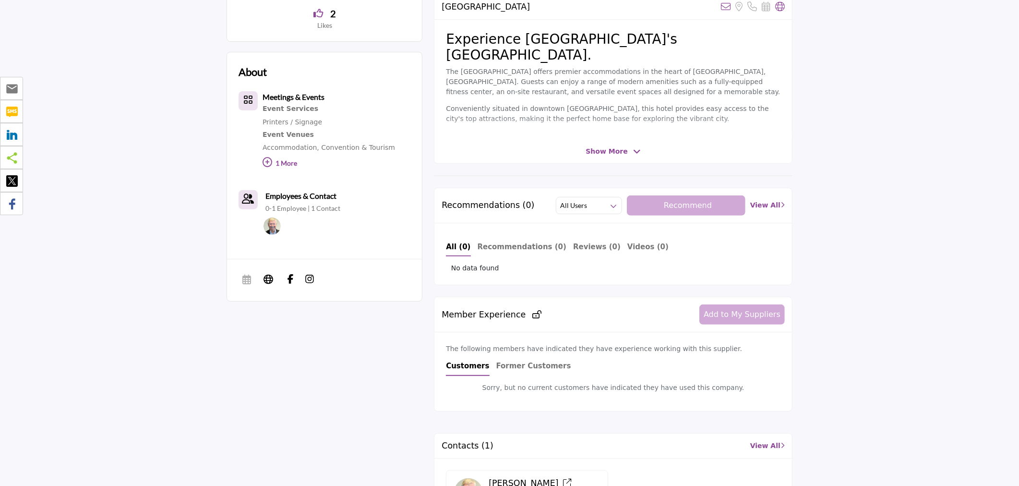
scroll to position [320, 0]
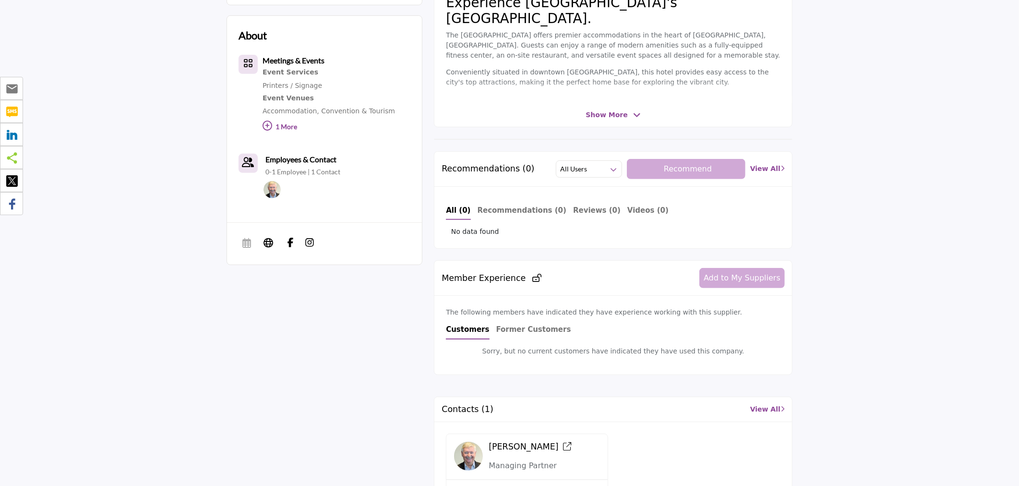
click at [761, 413] on link "View All" at bounding box center [767, 409] width 35 height 10
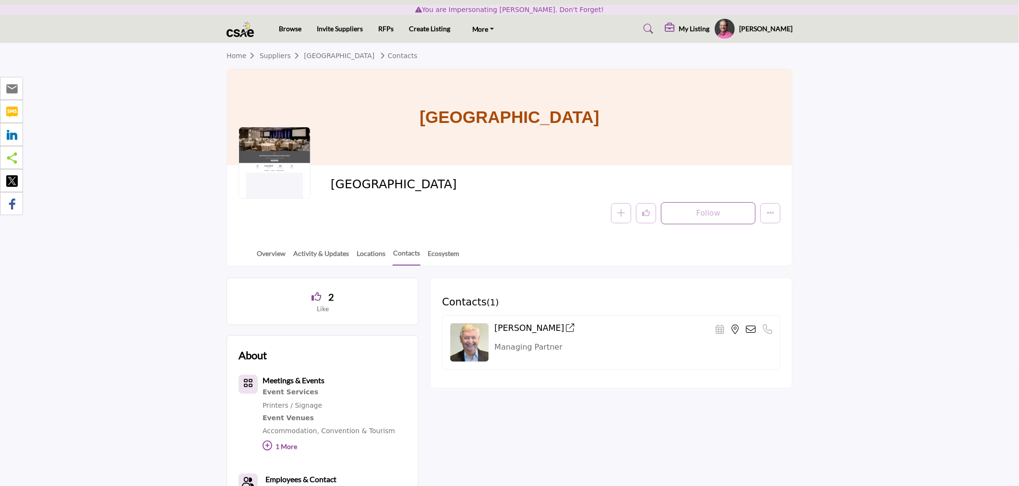
click at [756, 30] on div "Jeff Baker Stop Impersonating My Profile My Interests My Lists My Suppliers My …" at bounding box center [753, 28] width 78 height 21
click at [776, 29] on h5 "Jeff Baker" at bounding box center [765, 29] width 53 height 10
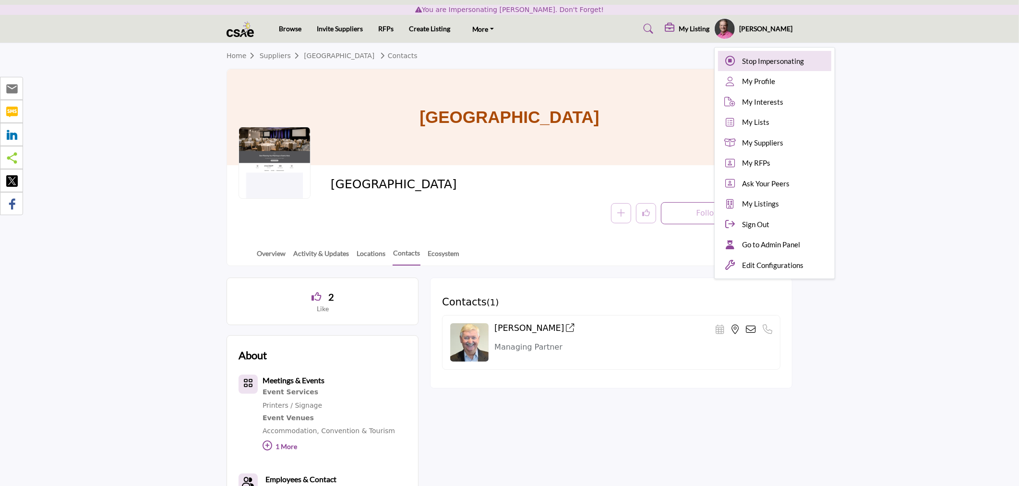
click at [773, 56] on span "Stop Impersonating" at bounding box center [773, 61] width 62 height 11
click at [0, 0] on div at bounding box center [0, 0] width 0 height 0
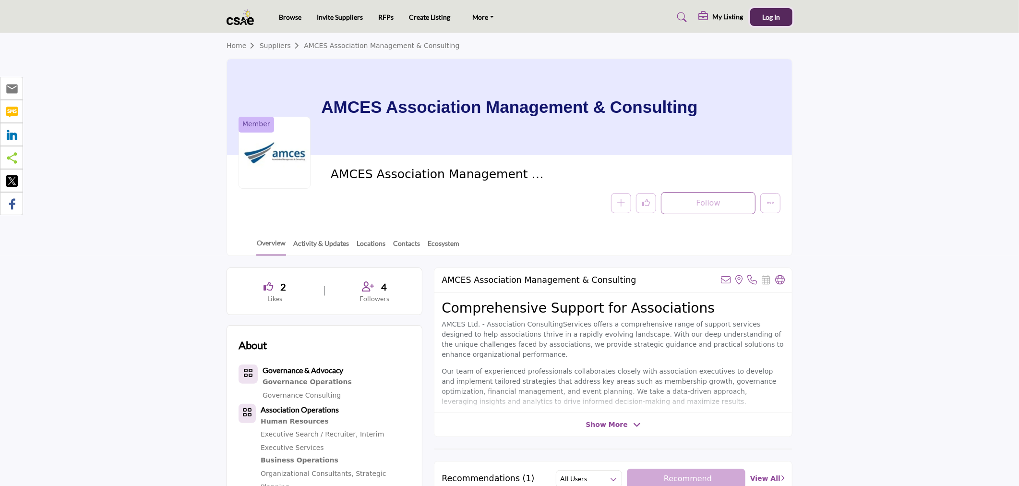
click at [767, 16] on span "Log In" at bounding box center [772, 17] width 18 height 8
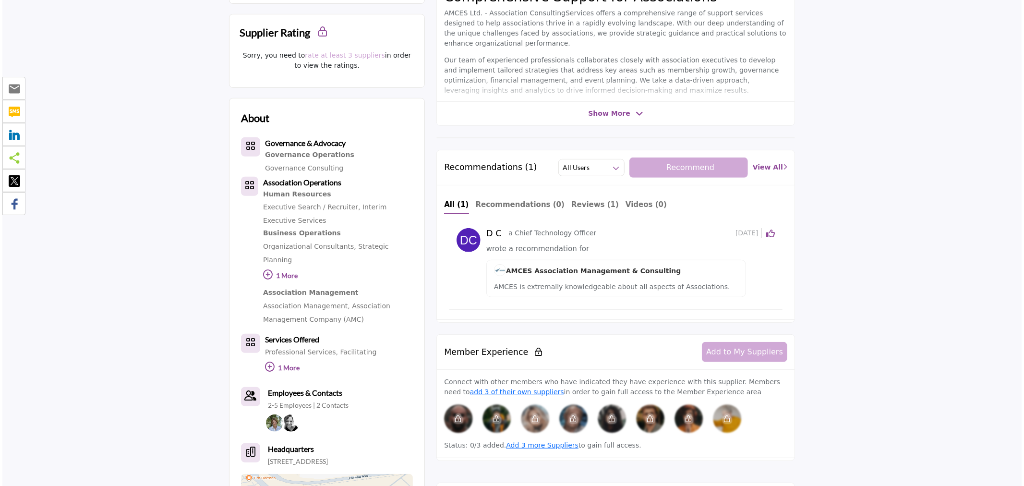
scroll to position [160, 0]
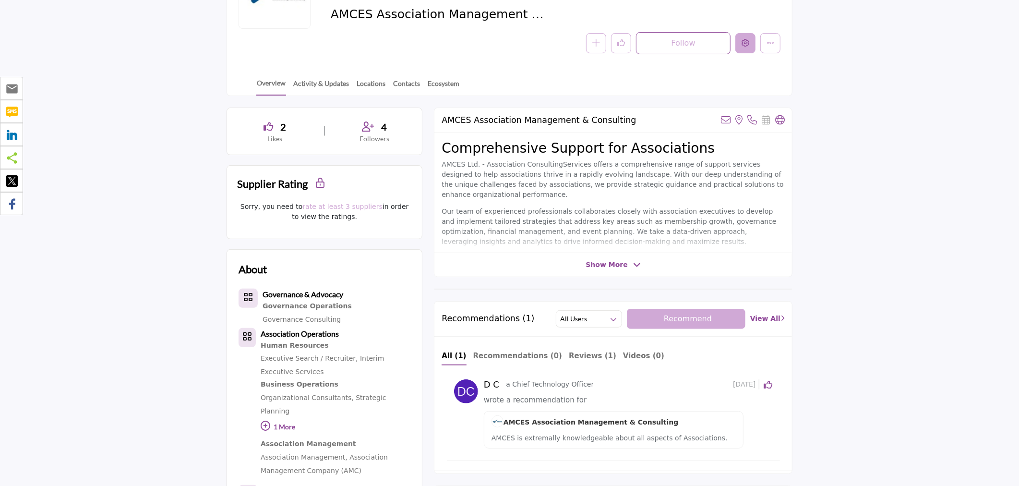
click at [747, 35] on button "Edit company" at bounding box center [745, 43] width 20 height 20
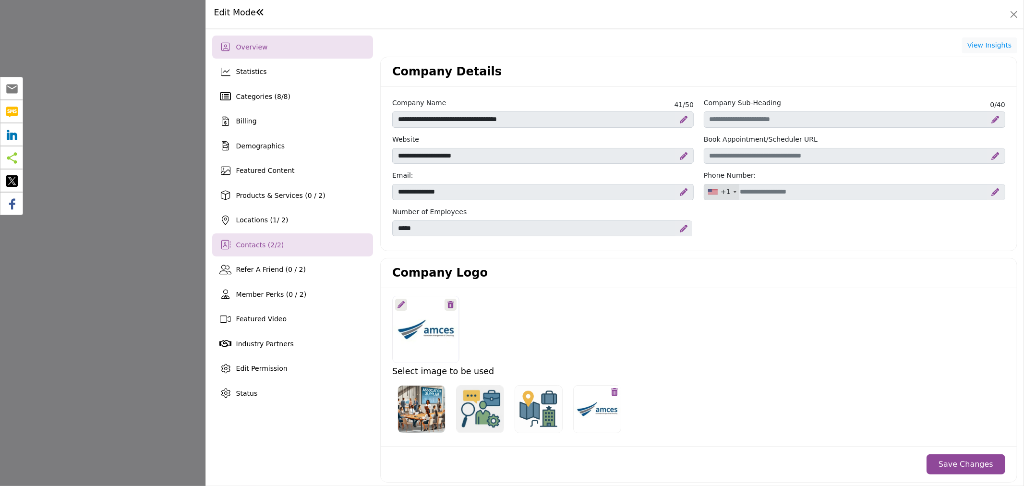
click at [283, 239] on div "Contacts ( 2 / 2 )" at bounding box center [292, 244] width 161 height 23
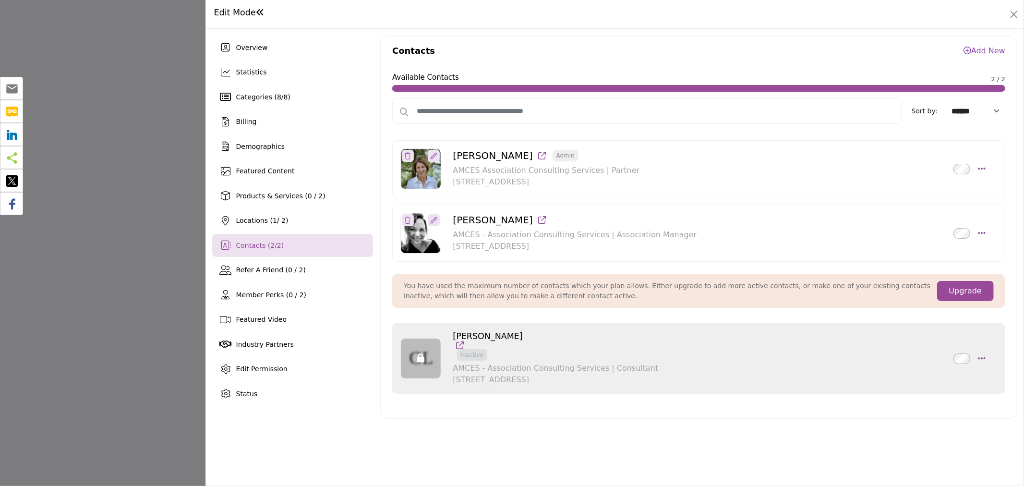
click at [1002, 46] on link "Add New" at bounding box center [984, 50] width 42 height 9
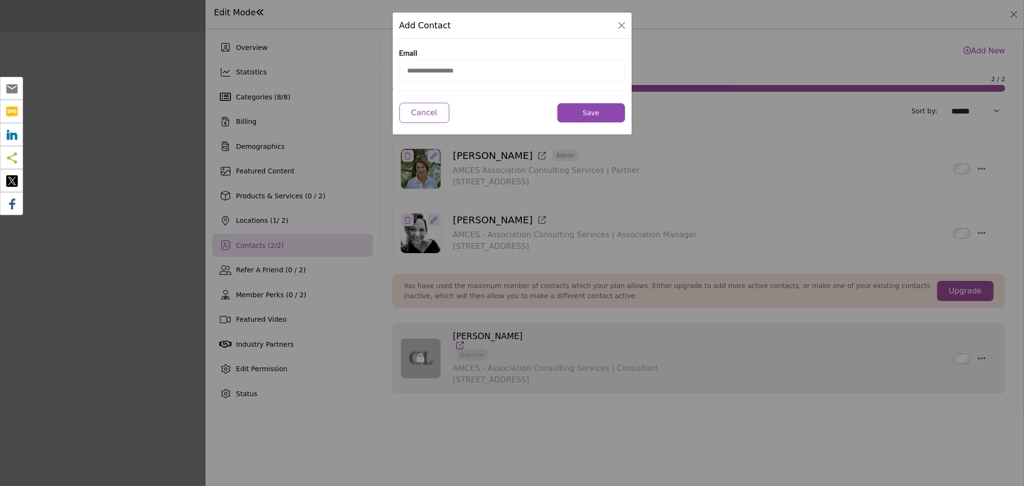
drag, startPoint x: 490, startPoint y: 71, endPoint x: 499, endPoint y: 74, distance: 9.7
click at [490, 71] on input "email" at bounding box center [512, 71] width 226 height 23
paste input "**********"
click at [420, 70] on input "**********" at bounding box center [512, 71] width 226 height 23
type input "**********"
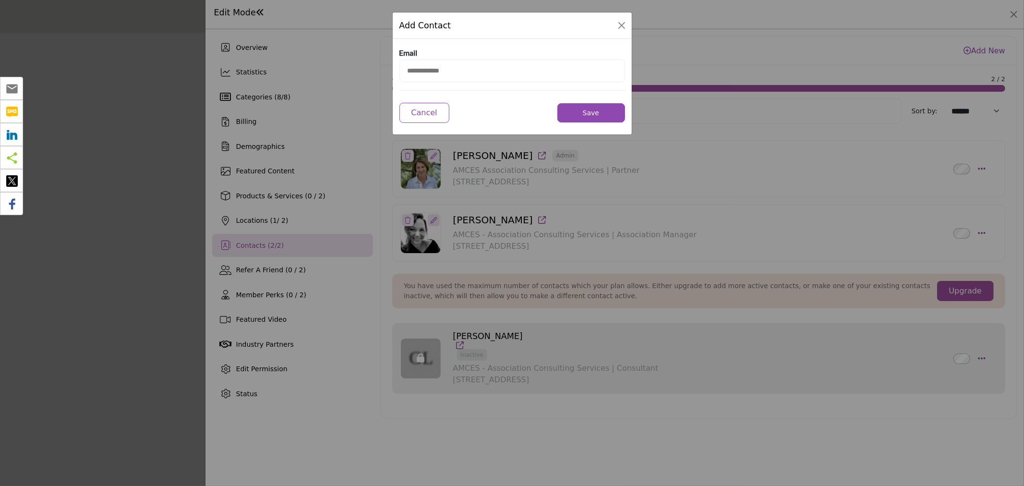
click at [610, 111] on button "Save" at bounding box center [591, 112] width 68 height 19
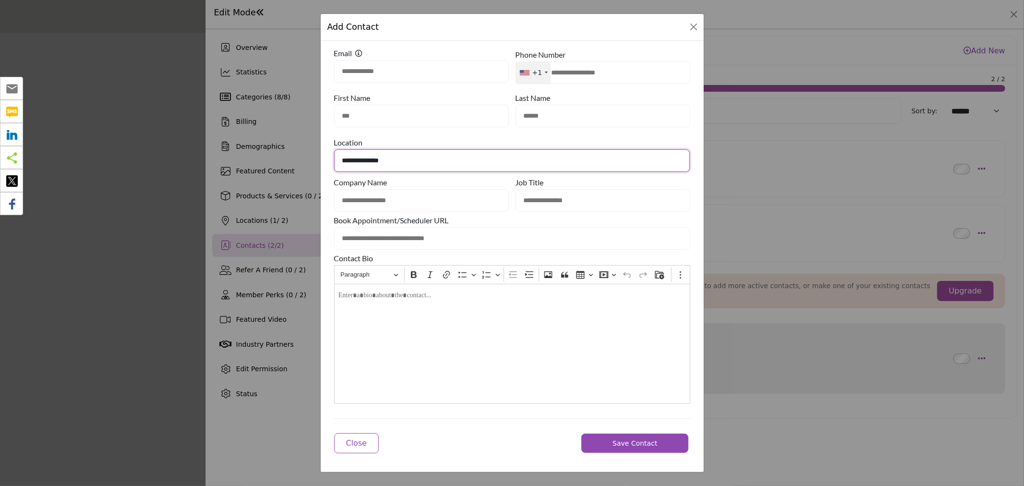
click at [539, 162] on select "**********" at bounding box center [512, 160] width 356 height 23
select select "**********"
click at [334, 149] on select "**********" at bounding box center [512, 160] width 356 height 23
type input "**********"
type input "******"
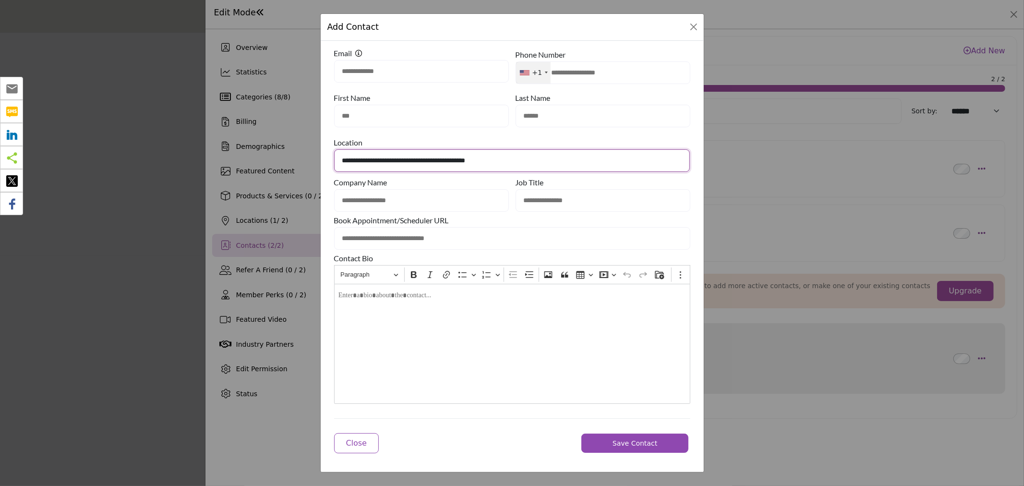
type input "*******"
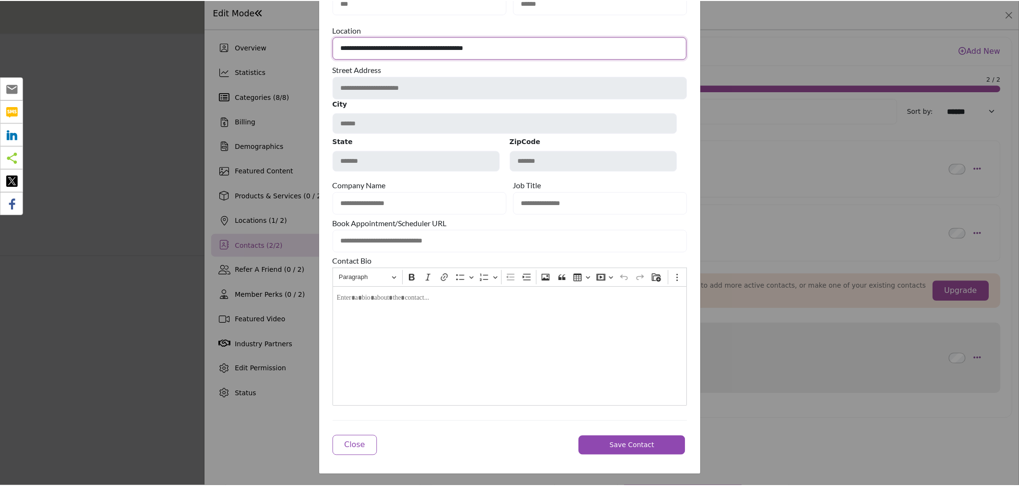
scroll to position [113, 0]
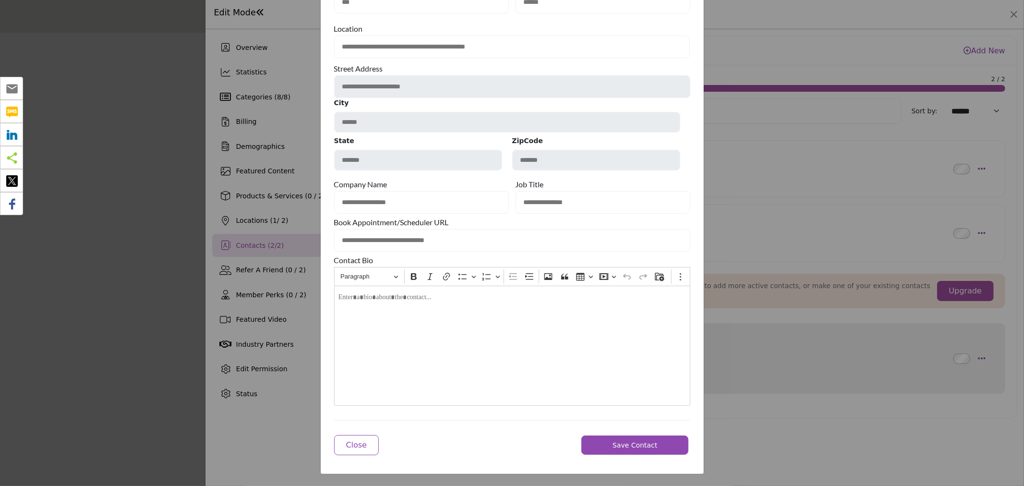
click at [636, 448] on span "Save Contact" at bounding box center [634, 445] width 45 height 8
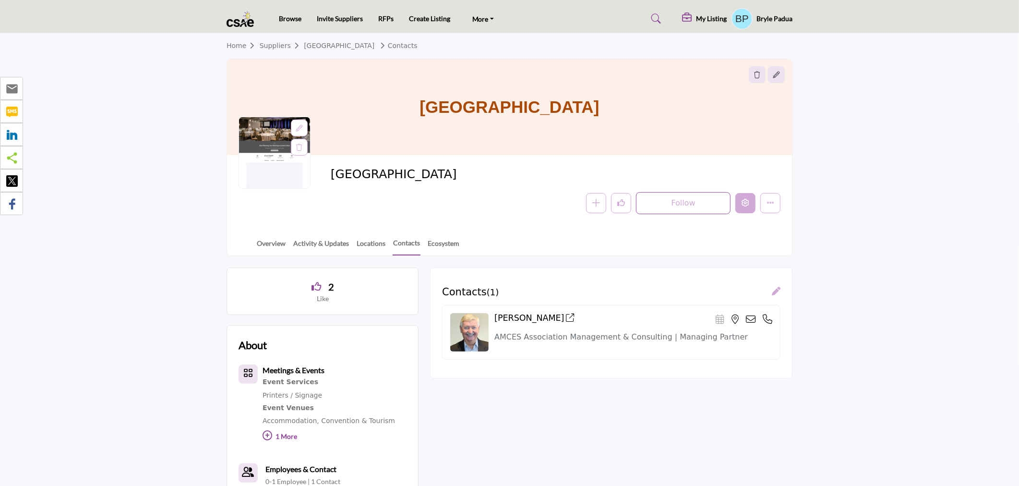
click at [746, 202] on icon "Edit company" at bounding box center [746, 203] width 8 height 8
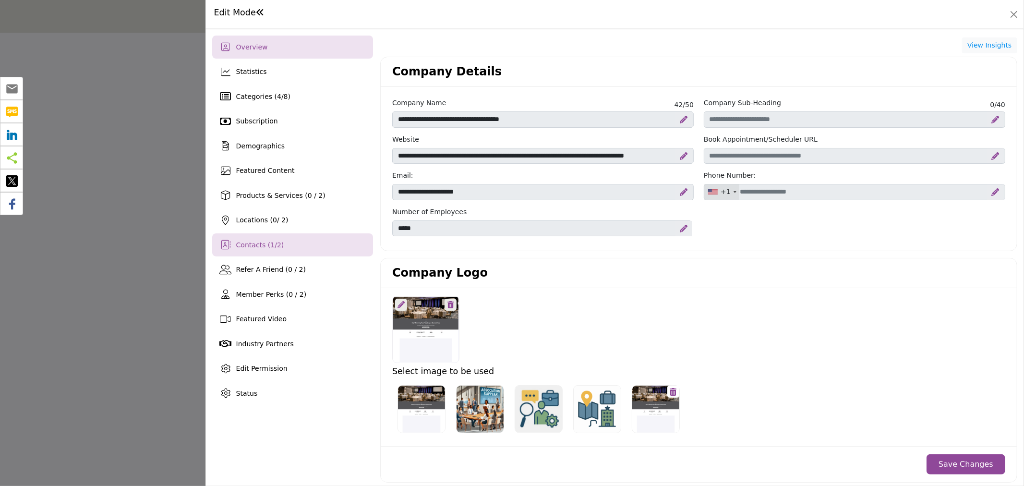
click at [260, 245] on span "Contacts ( 1 / 2 )" at bounding box center [260, 245] width 48 height 8
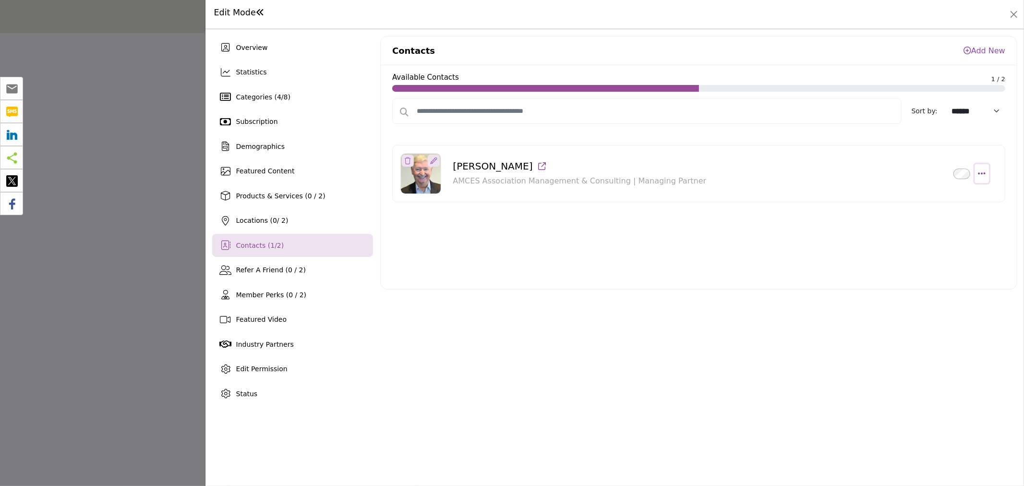
click at [984, 176] on icon "Select Droddown options" at bounding box center [982, 173] width 8 height 9
click at [935, 241] on link "Delete" at bounding box center [937, 242] width 93 height 17
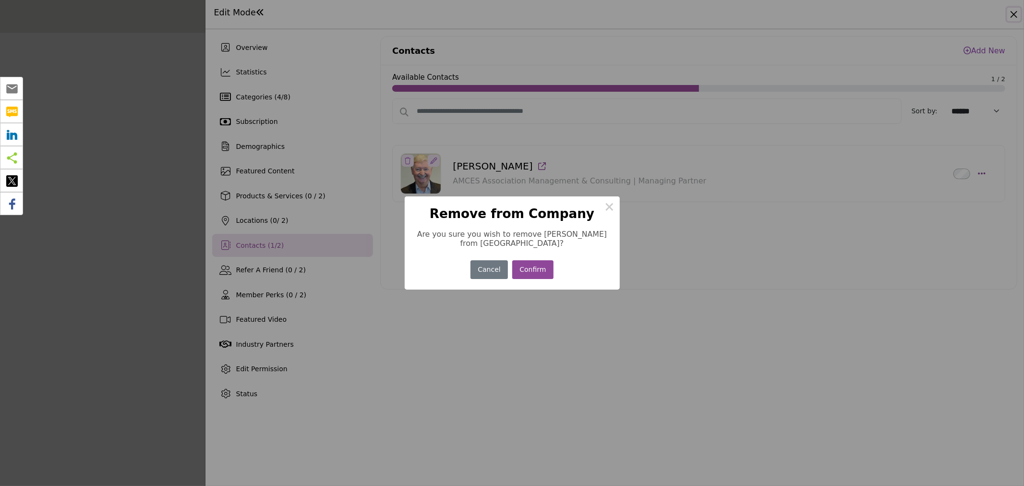
click at [535, 271] on button "Confirm" at bounding box center [532, 269] width 41 height 19
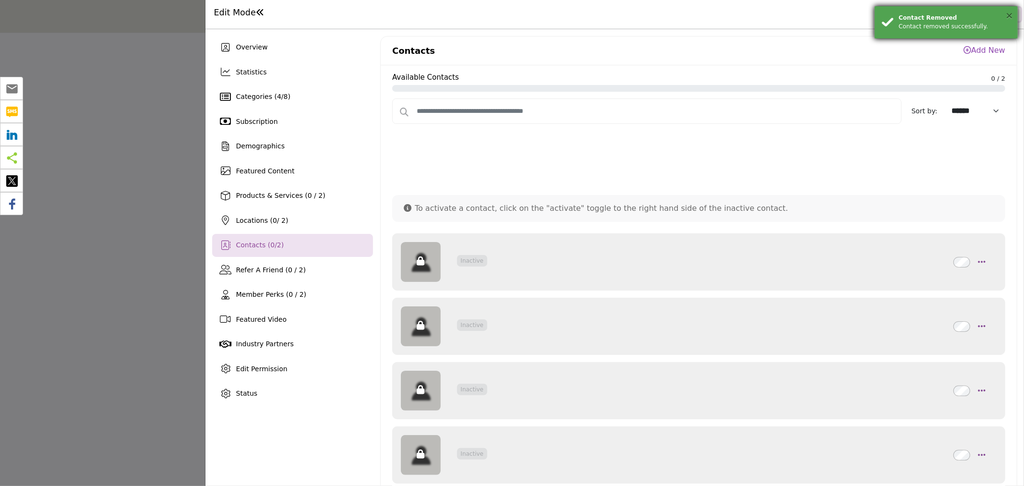
click at [1010, 16] on button "×" at bounding box center [1009, 16] width 8 height 10
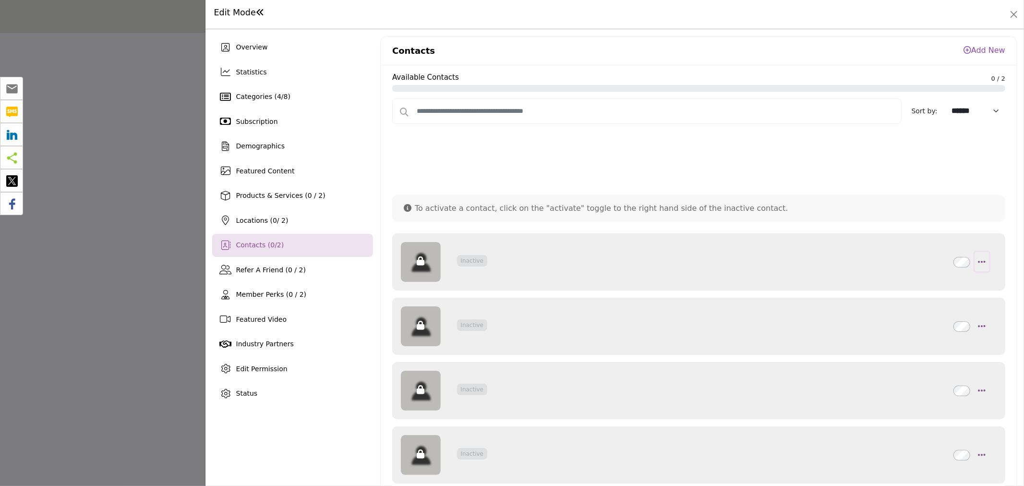
click at [978, 263] on icon "button" at bounding box center [982, 261] width 8 height 9
click at [944, 308] on link "Delete" at bounding box center [937, 307] width 93 height 17
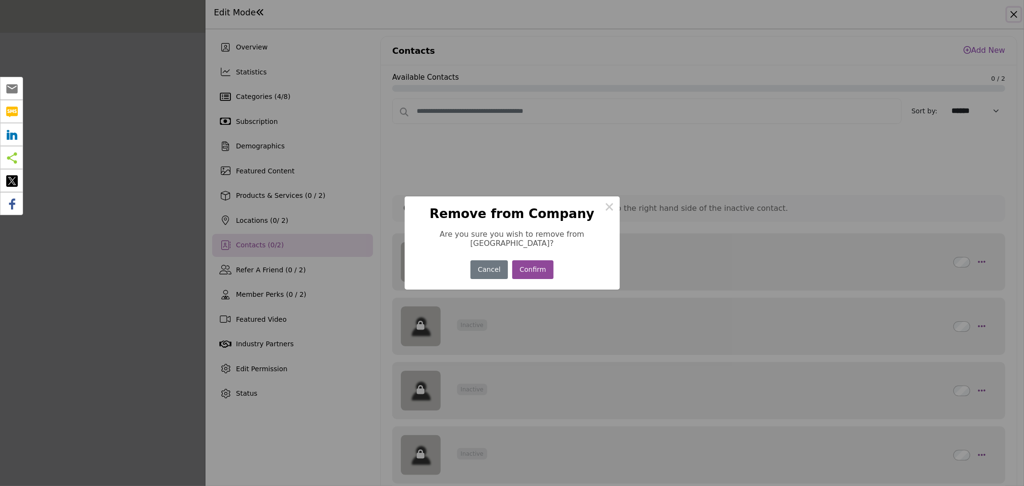
click at [533, 266] on button "Confirm" at bounding box center [532, 269] width 41 height 19
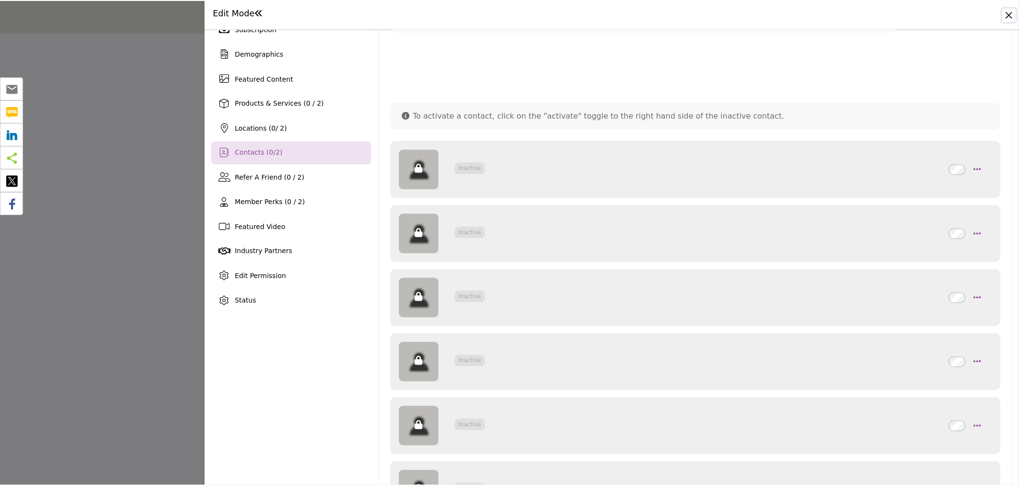
scroll to position [107, 0]
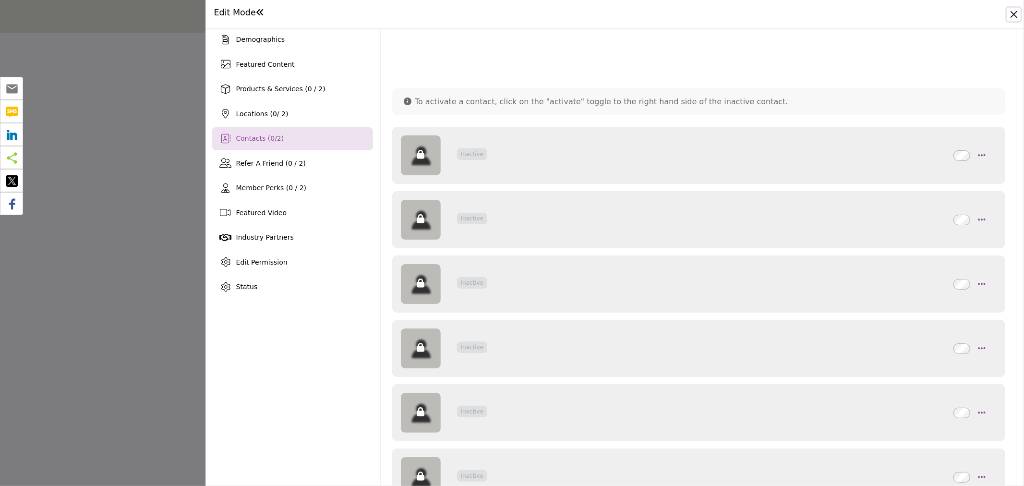
click at [1015, 15] on button "Close" at bounding box center [1013, 14] width 13 height 13
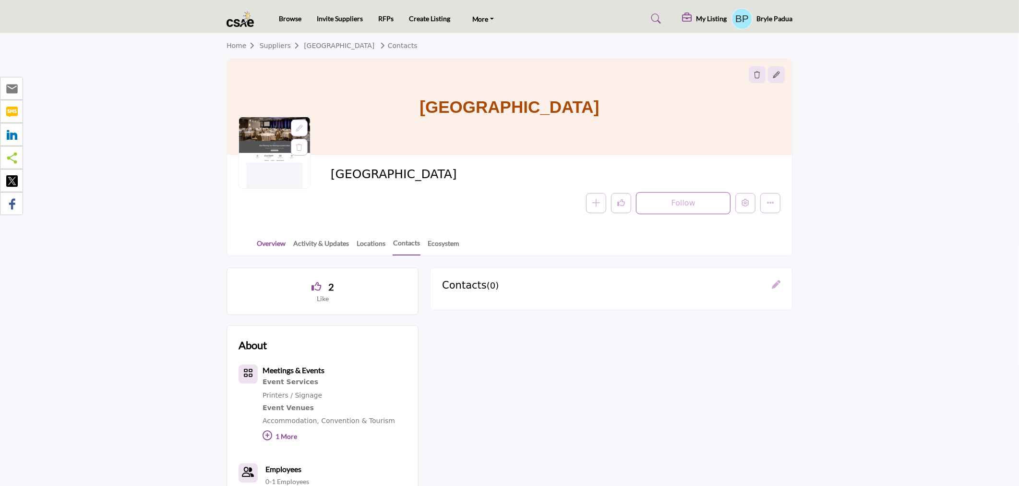
click at [266, 241] on link "Overview" at bounding box center [271, 246] width 30 height 17
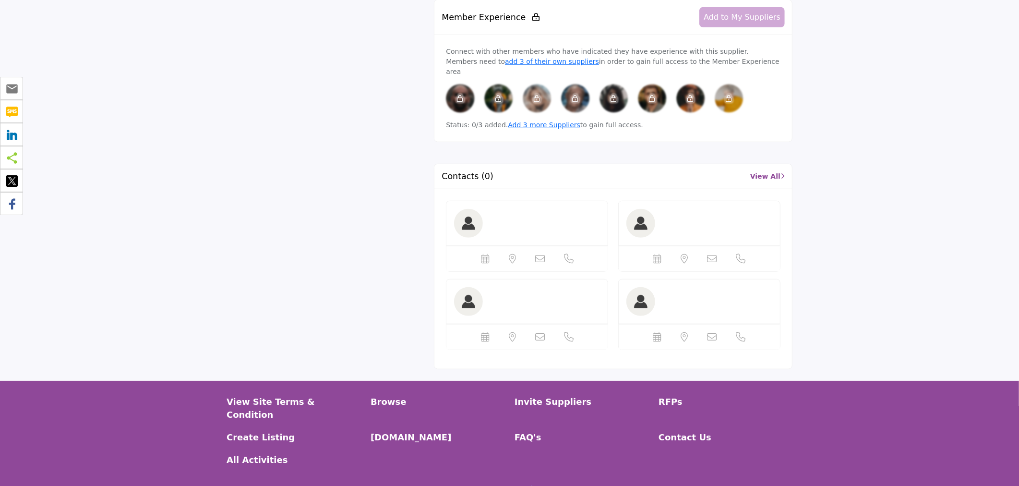
scroll to position [576, 0]
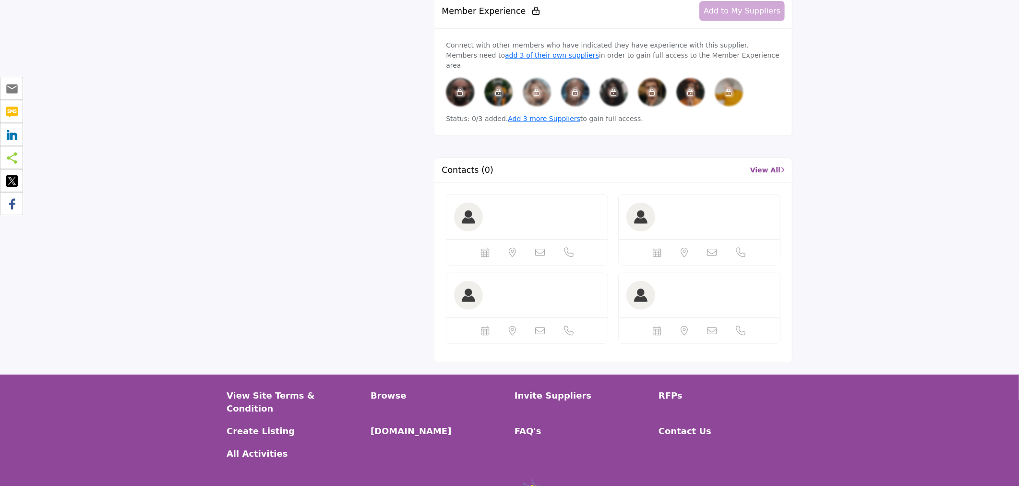
drag, startPoint x: 913, startPoint y: 176, endPoint x: 893, endPoint y: 165, distance: 23.6
click at [913, 176] on section "2 Likes About Event Services" at bounding box center [509, 27] width 1019 height 696
